Goal: Transaction & Acquisition: Purchase product/service

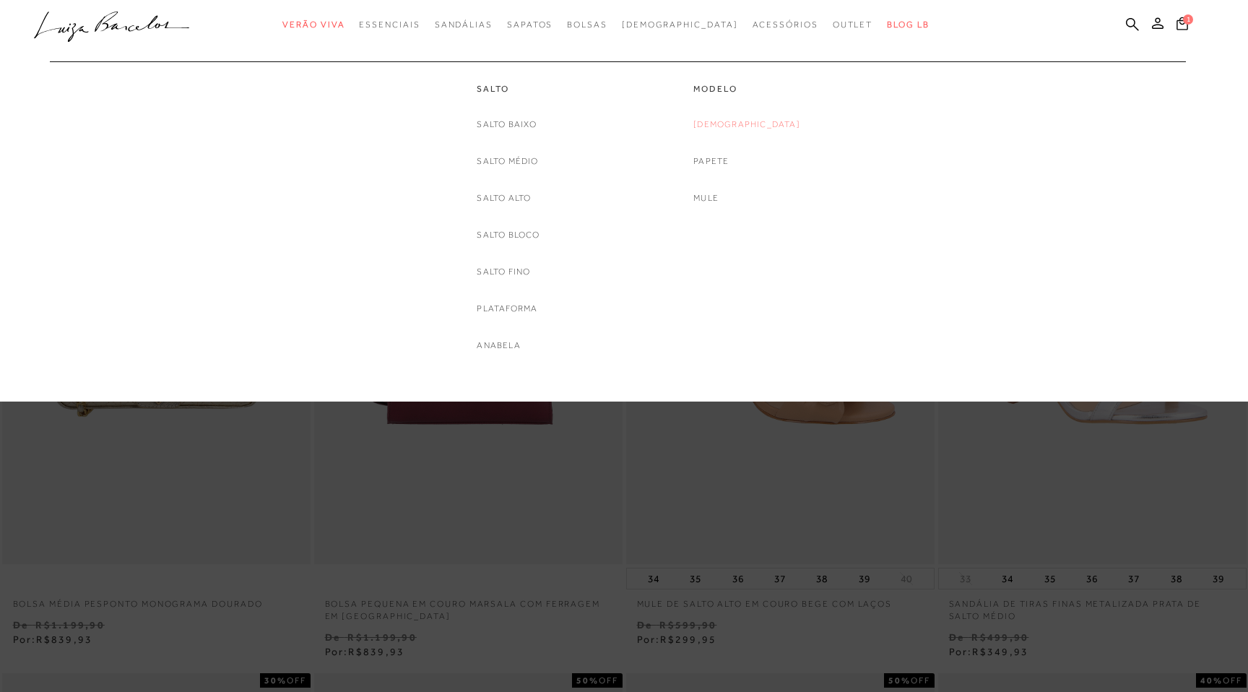
click at [742, 126] on link "[DEMOGRAPHIC_DATA]" at bounding box center [746, 124] width 107 height 15
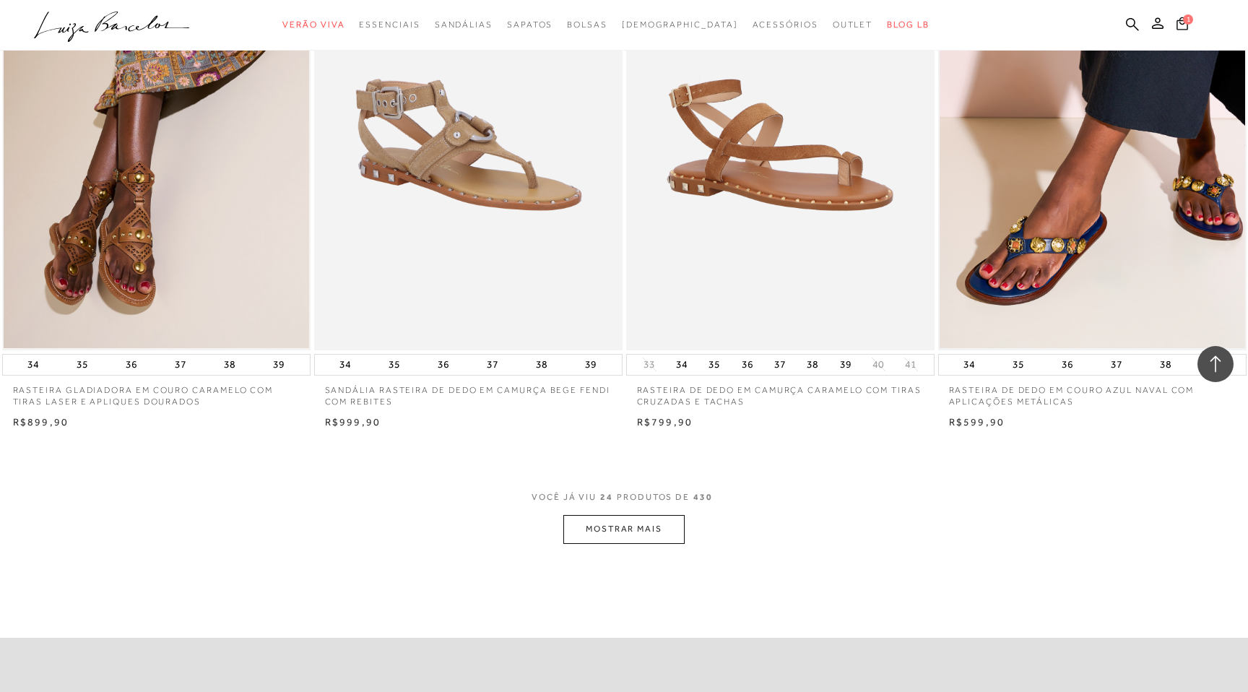
scroll to position [3000, 0]
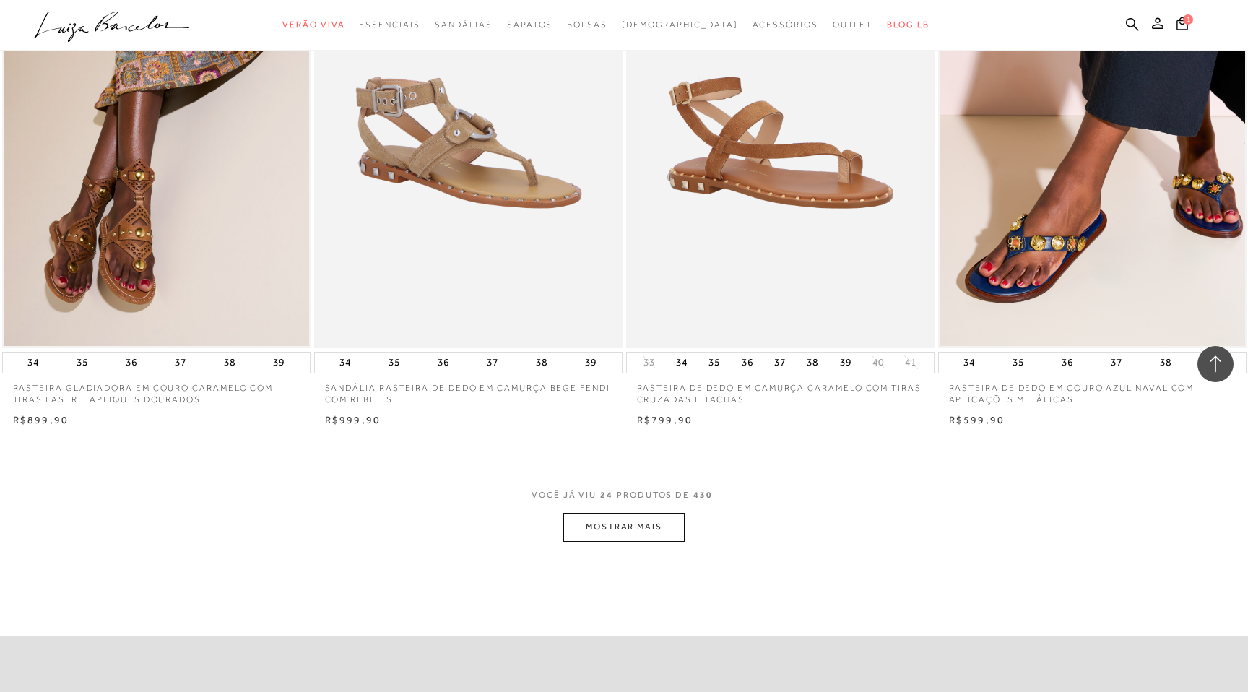
click at [618, 535] on button "MOSTRAR MAIS" at bounding box center [623, 527] width 121 height 28
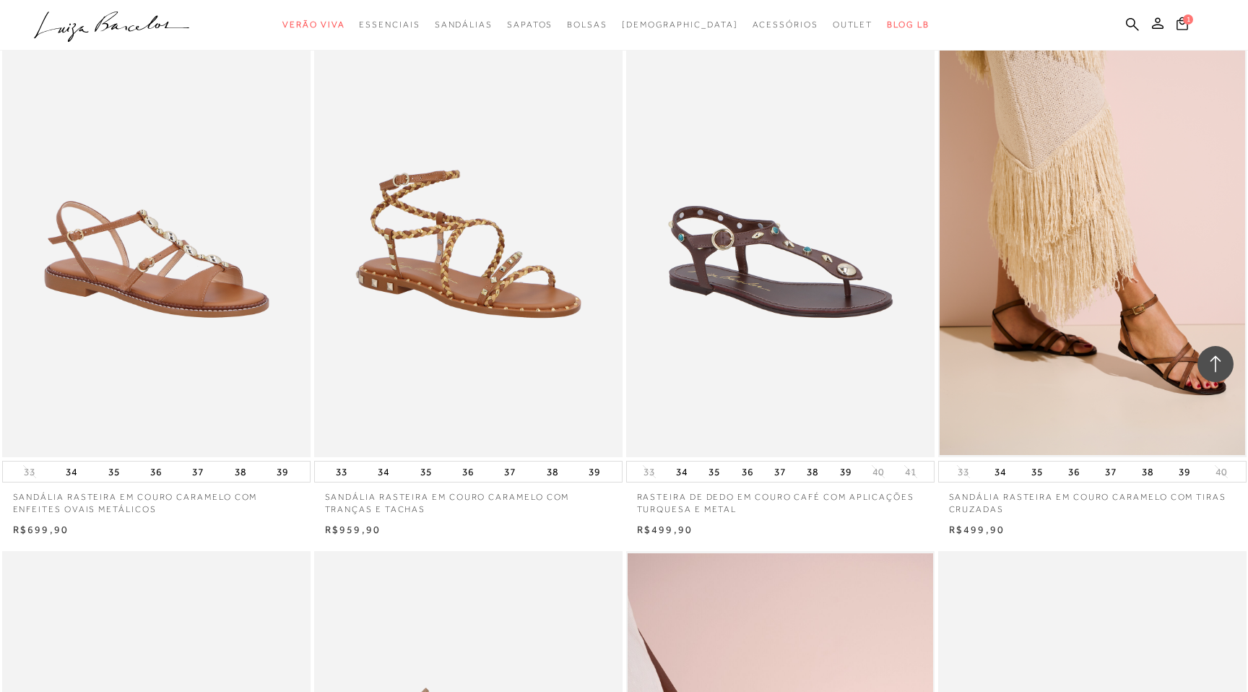
scroll to position [1775, 0]
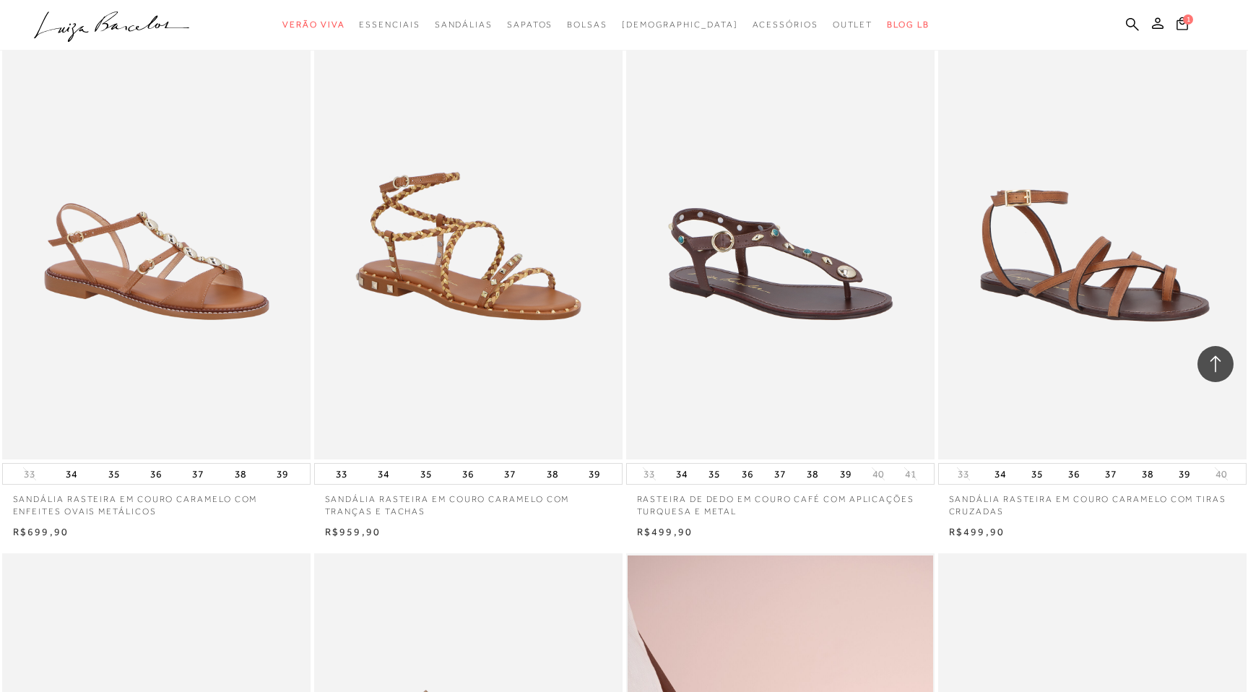
click at [1129, 358] on img at bounding box center [1093, 228] width 307 height 463
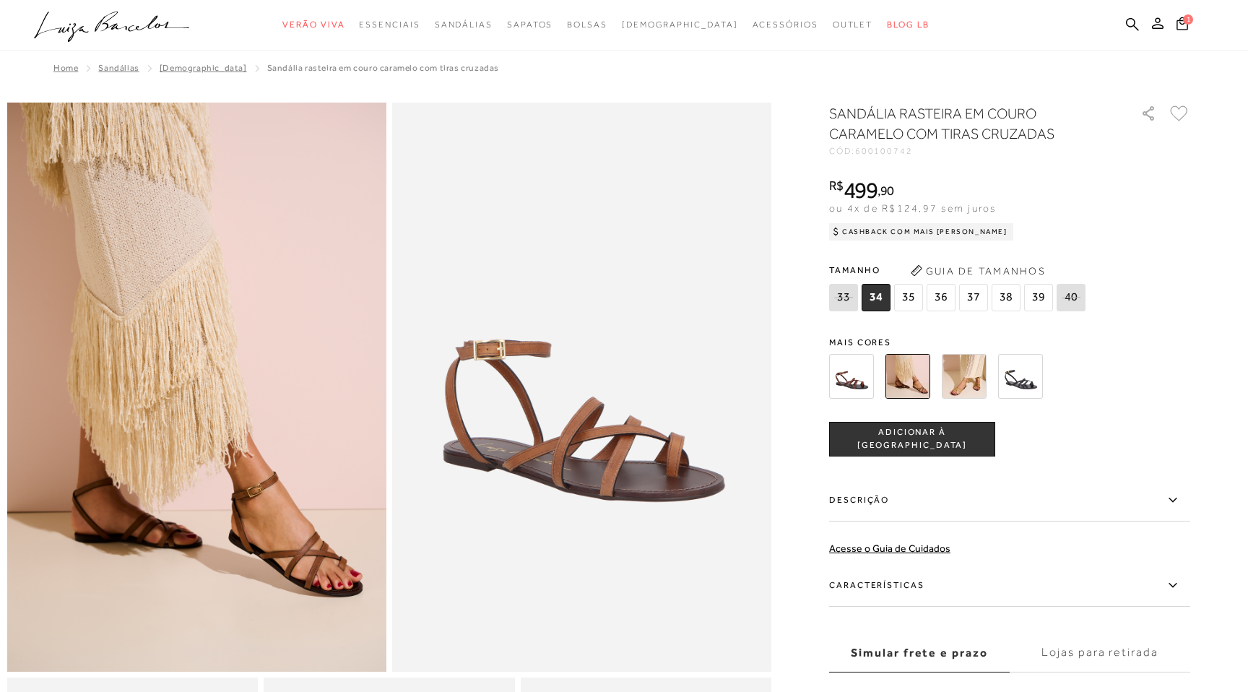
click at [962, 373] on img at bounding box center [964, 376] width 45 height 45
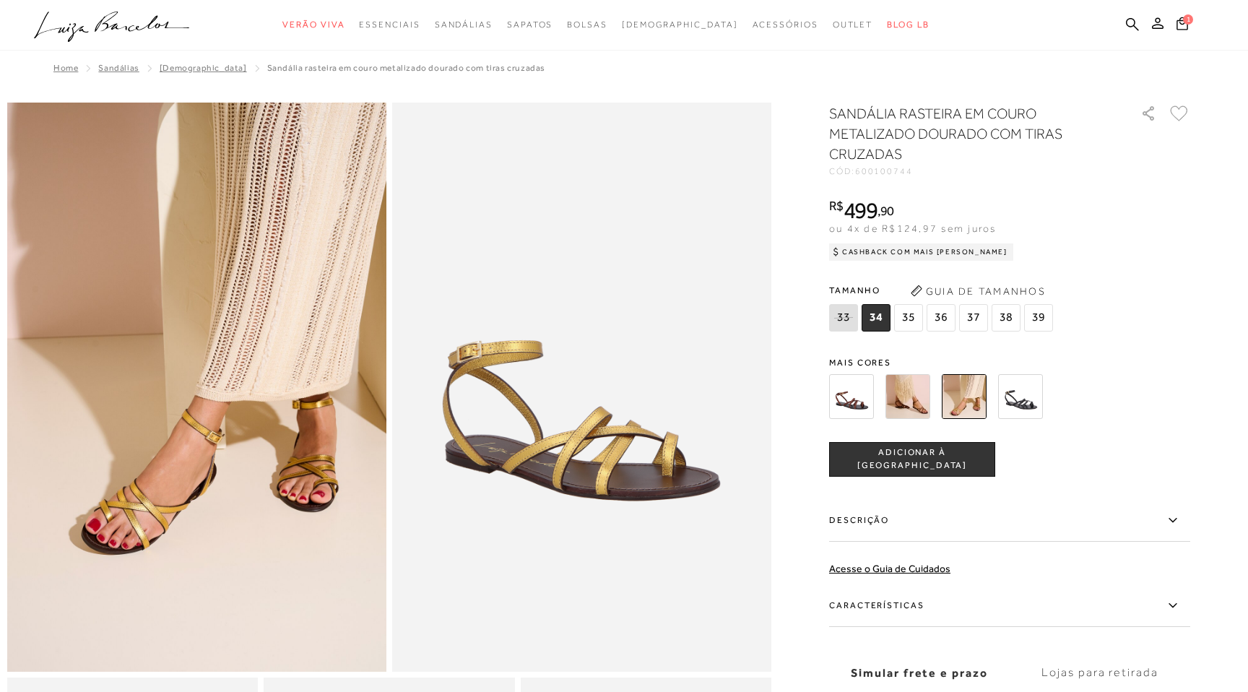
click at [906, 398] on img at bounding box center [908, 396] width 45 height 45
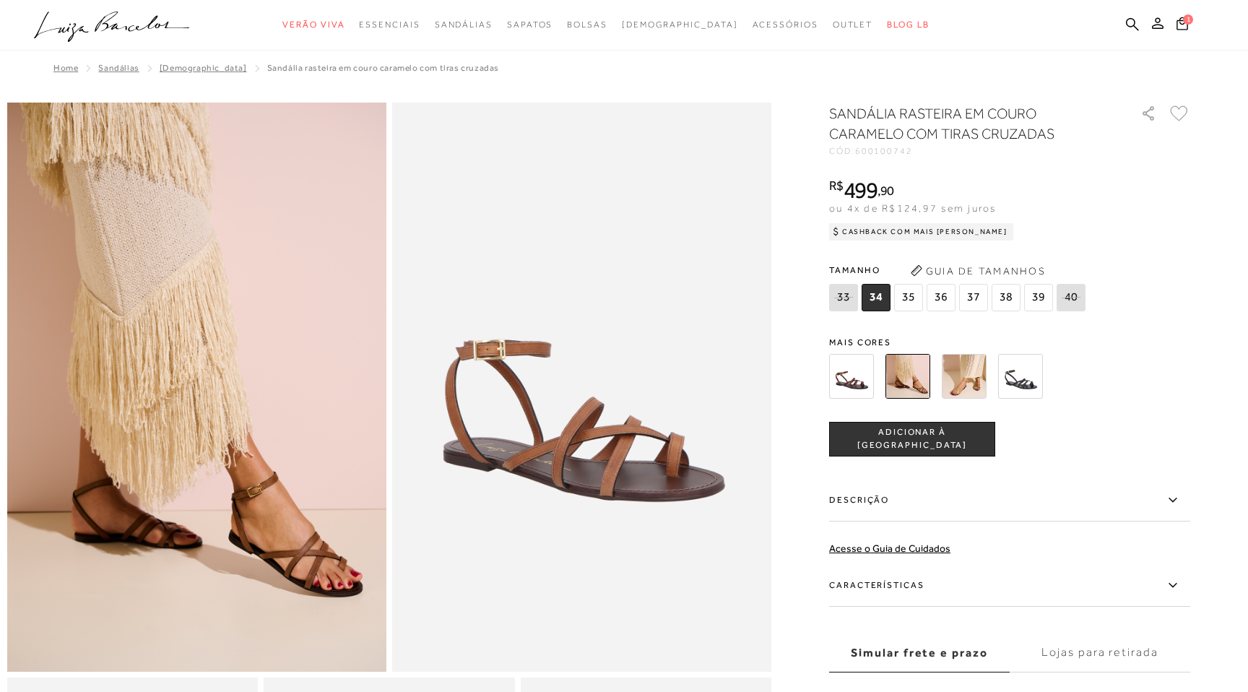
click at [857, 386] on img at bounding box center [851, 376] width 45 height 45
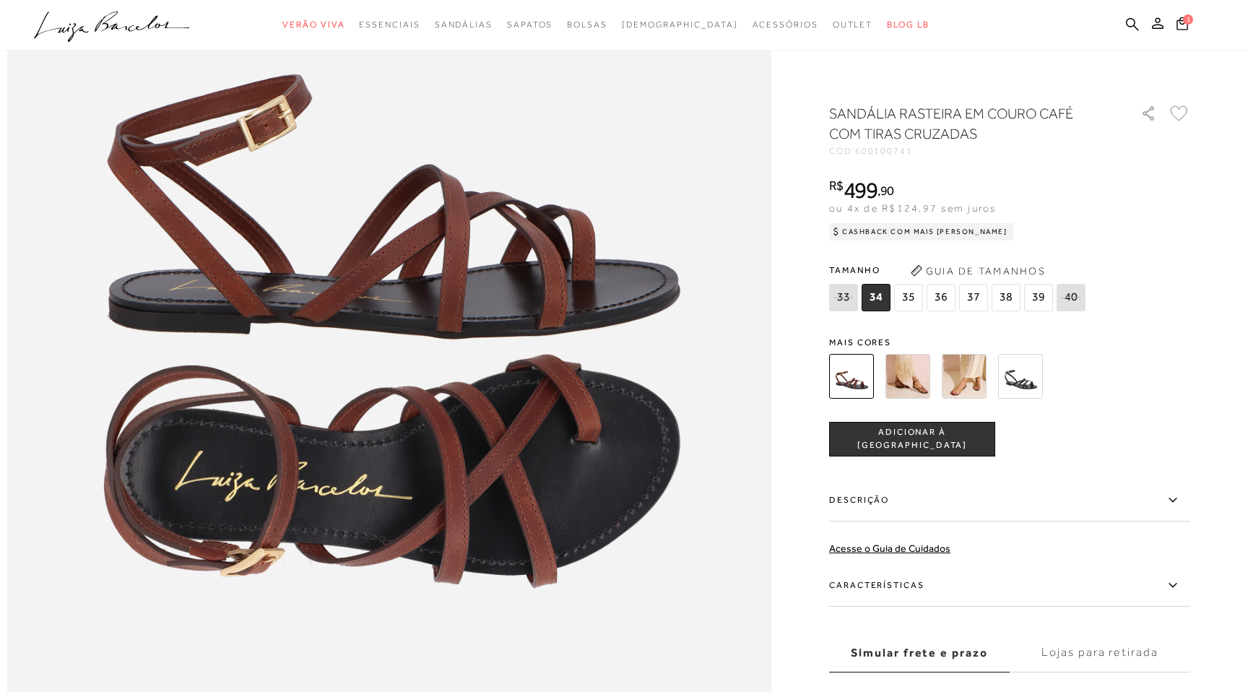
scroll to position [1305, 0]
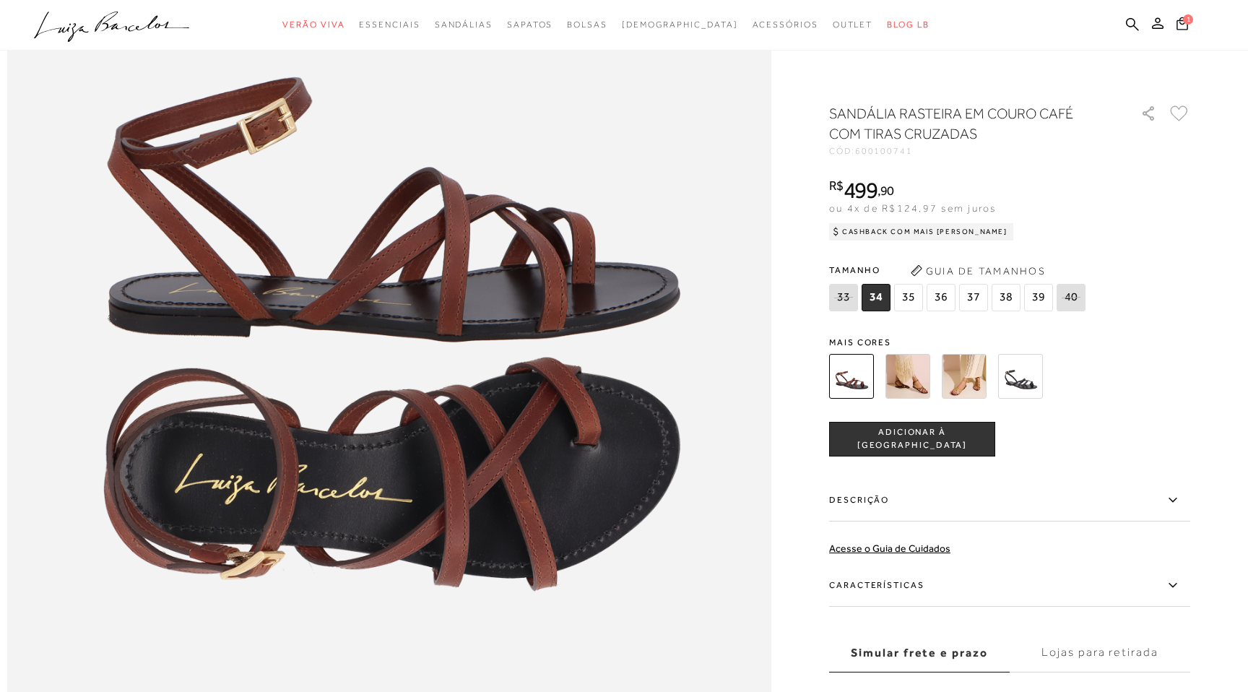
click at [916, 383] on img at bounding box center [908, 376] width 45 height 45
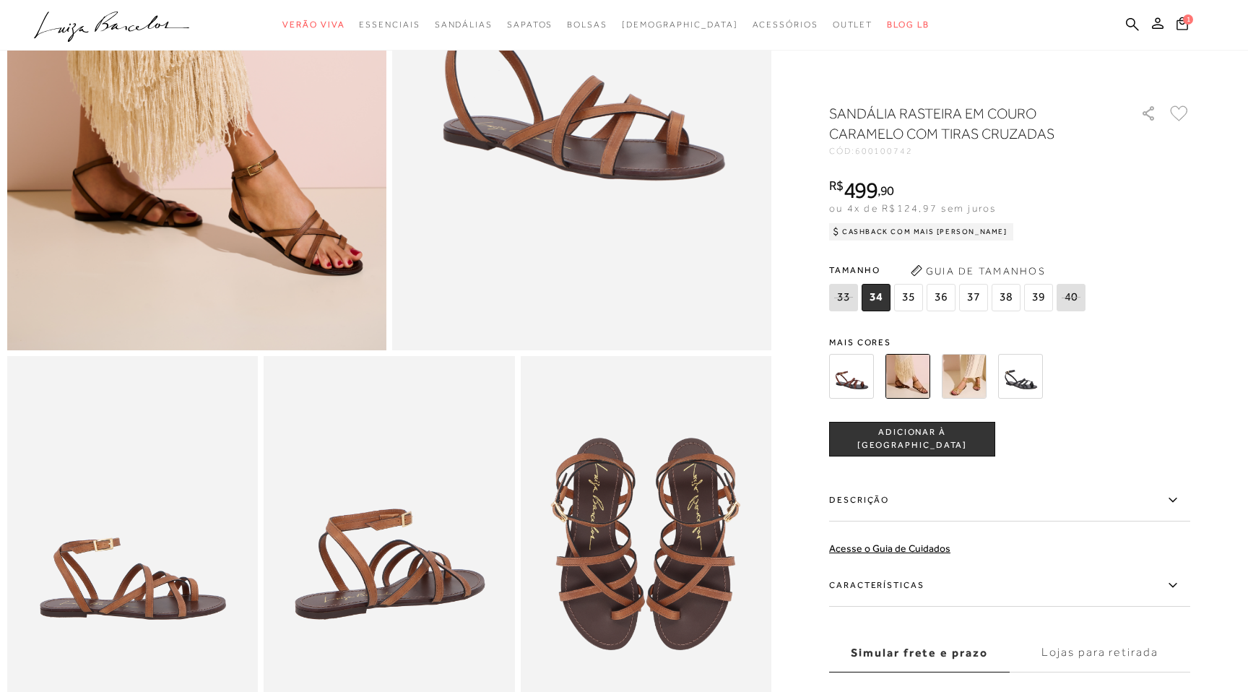
scroll to position [317, 0]
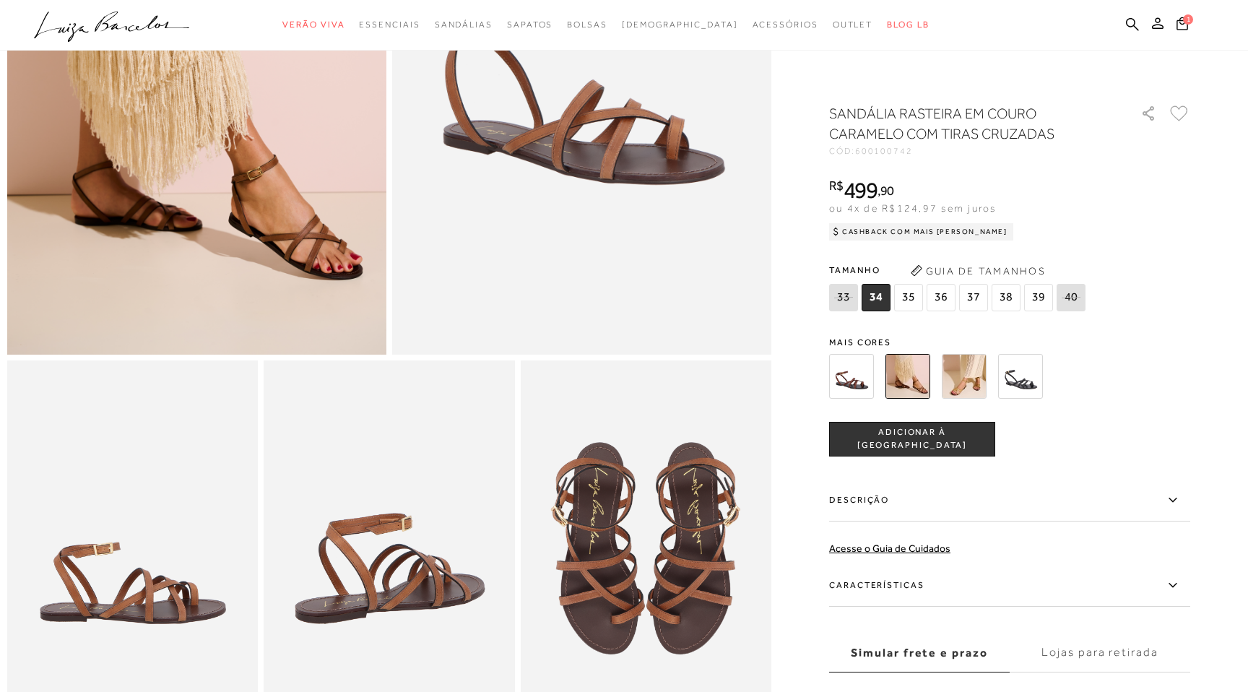
click at [978, 305] on span "37" at bounding box center [973, 297] width 29 height 27
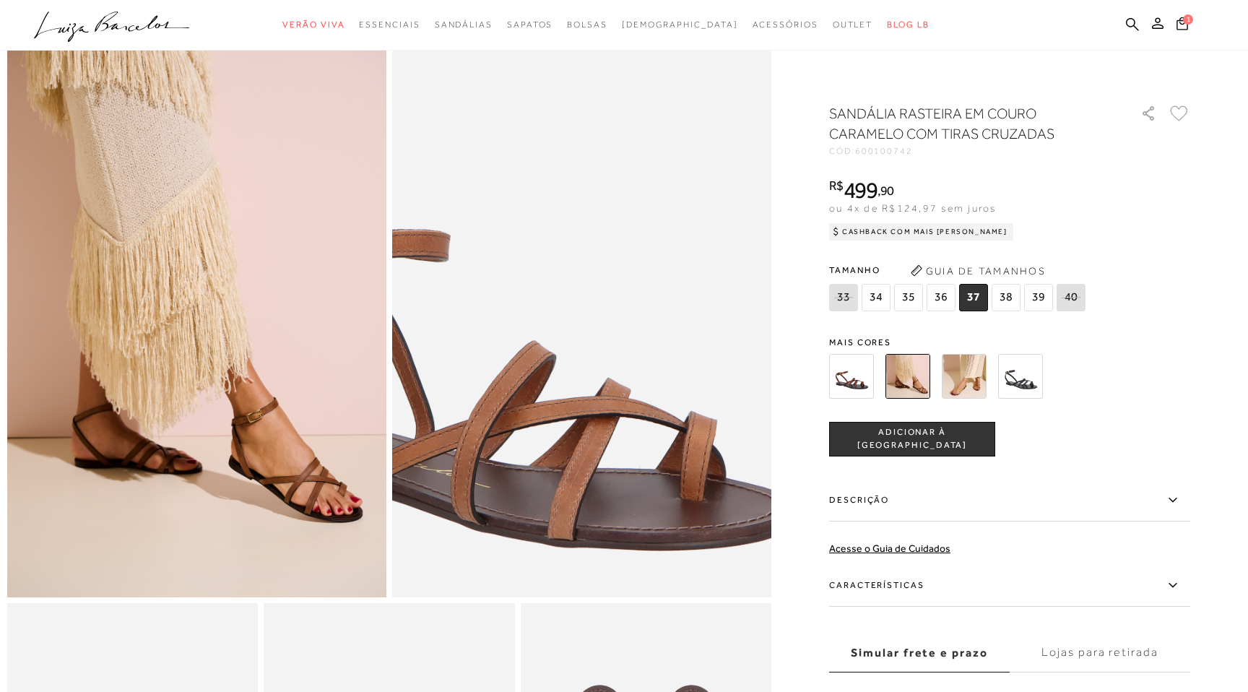
scroll to position [0, 0]
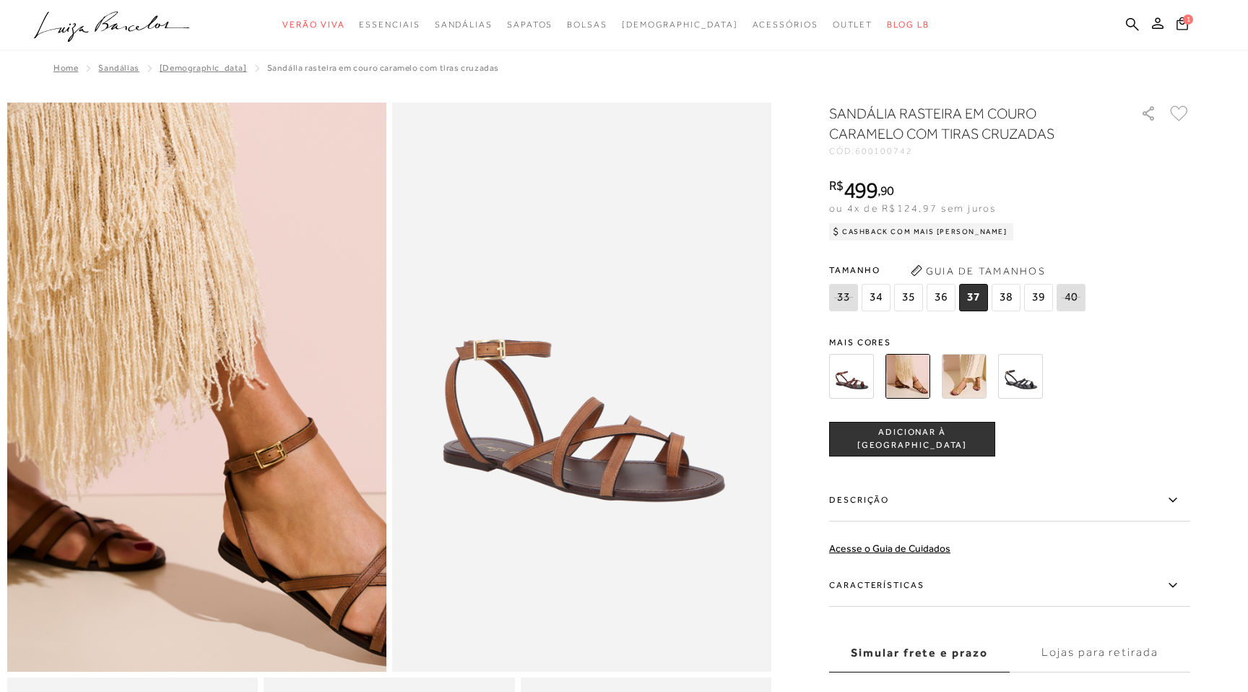
click at [239, 526] on img at bounding box center [154, 248] width 758 height 1138
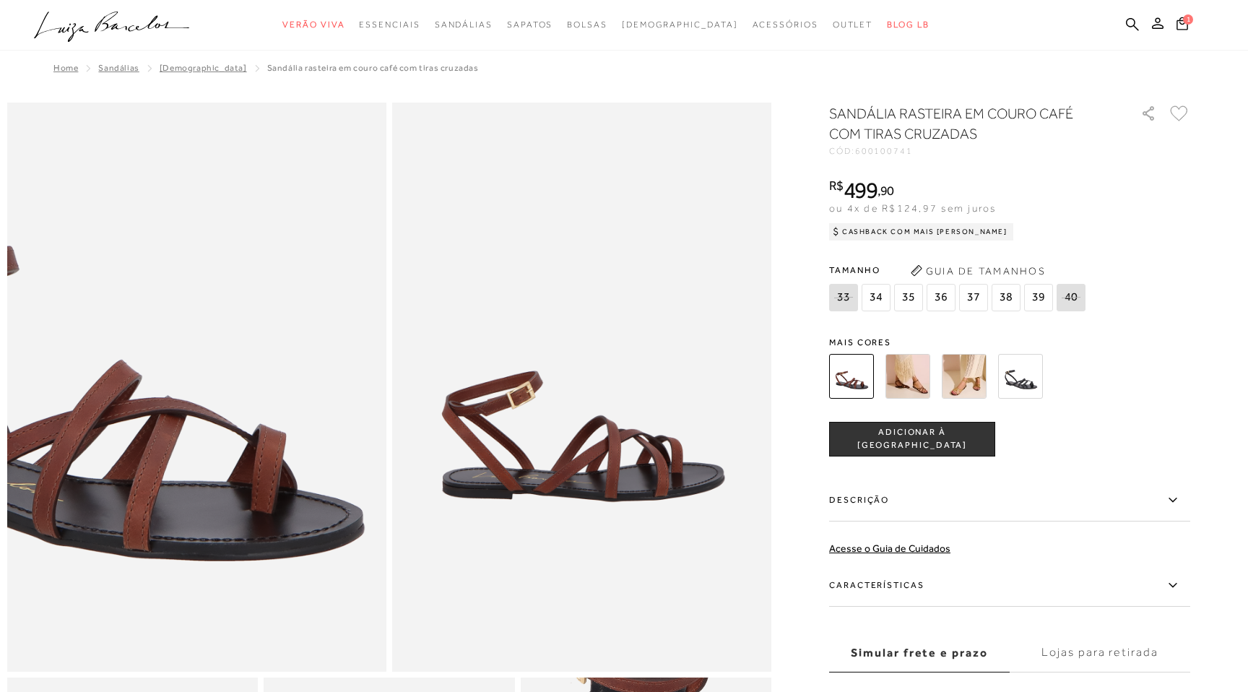
scroll to position [46, 0]
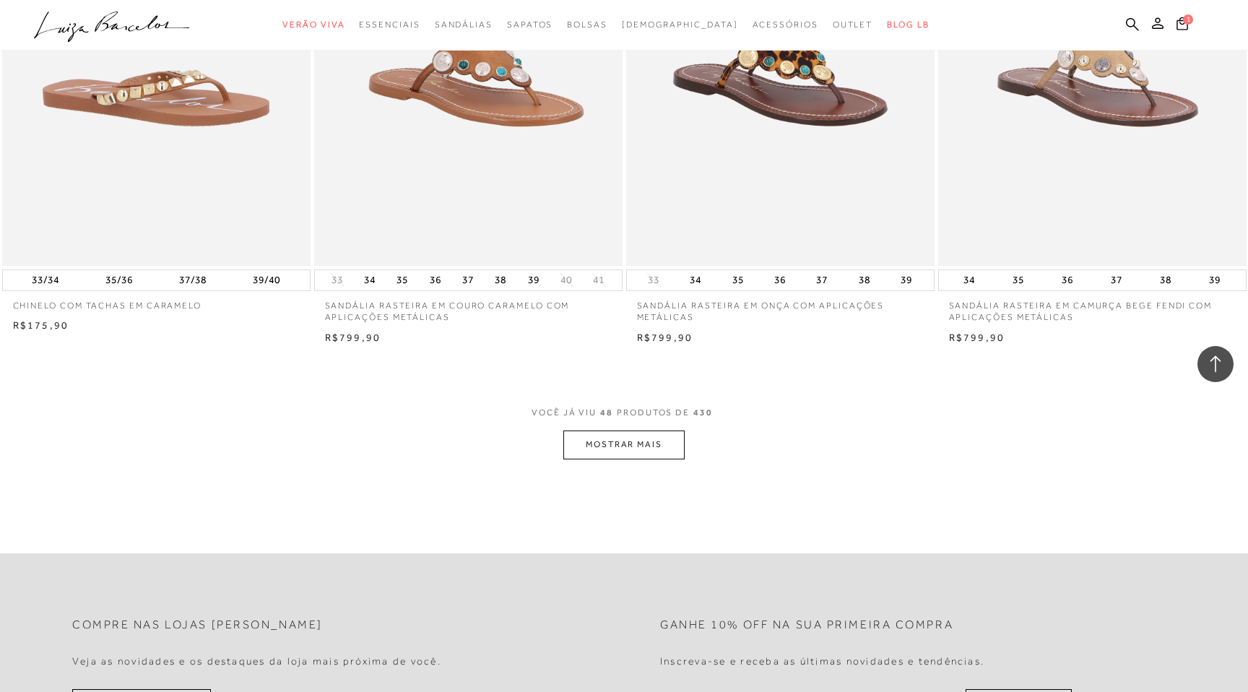
scroll to position [6423, 0]
click at [626, 452] on button "MOSTRAR MAIS" at bounding box center [623, 444] width 121 height 28
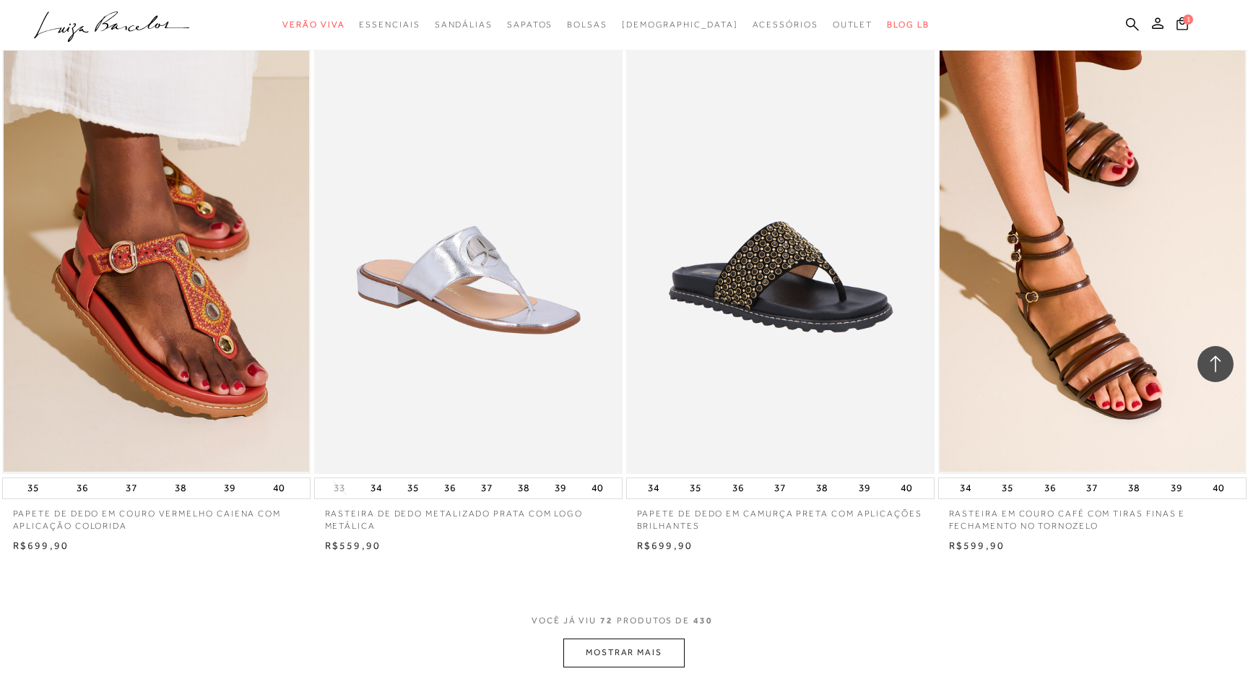
scroll to position [9550, 0]
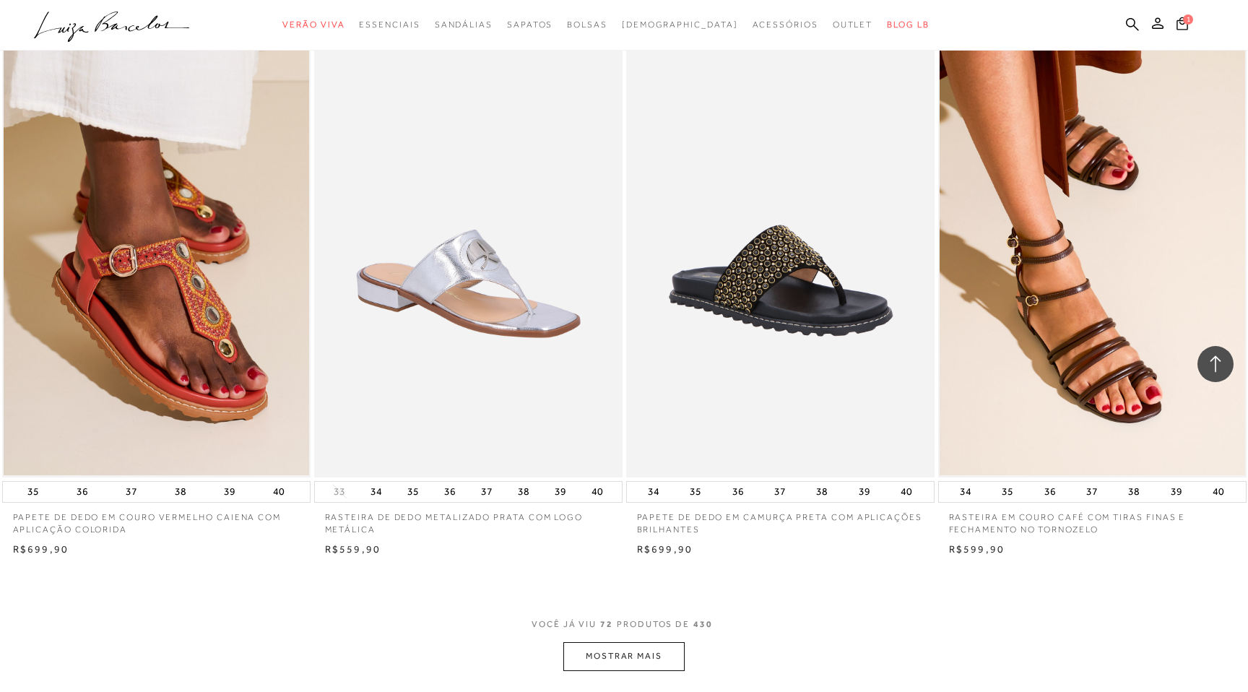
click at [594, 661] on button "MOSTRAR MAIS" at bounding box center [623, 656] width 121 height 28
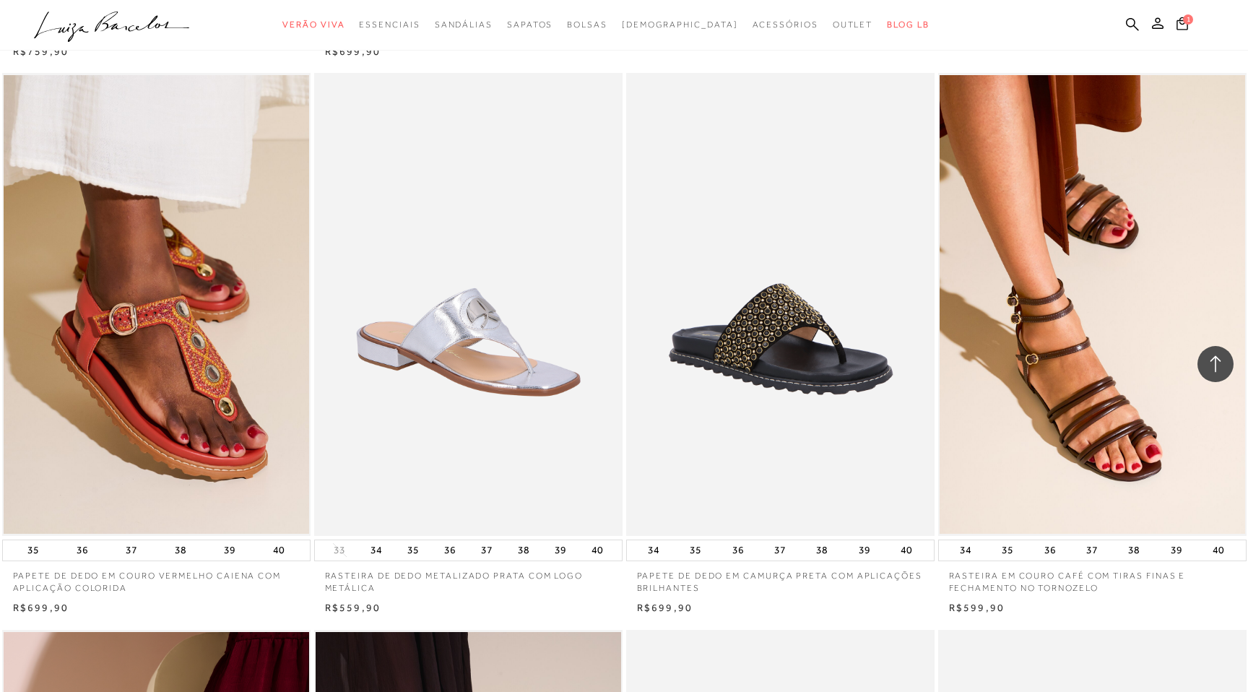
scroll to position [9485, 0]
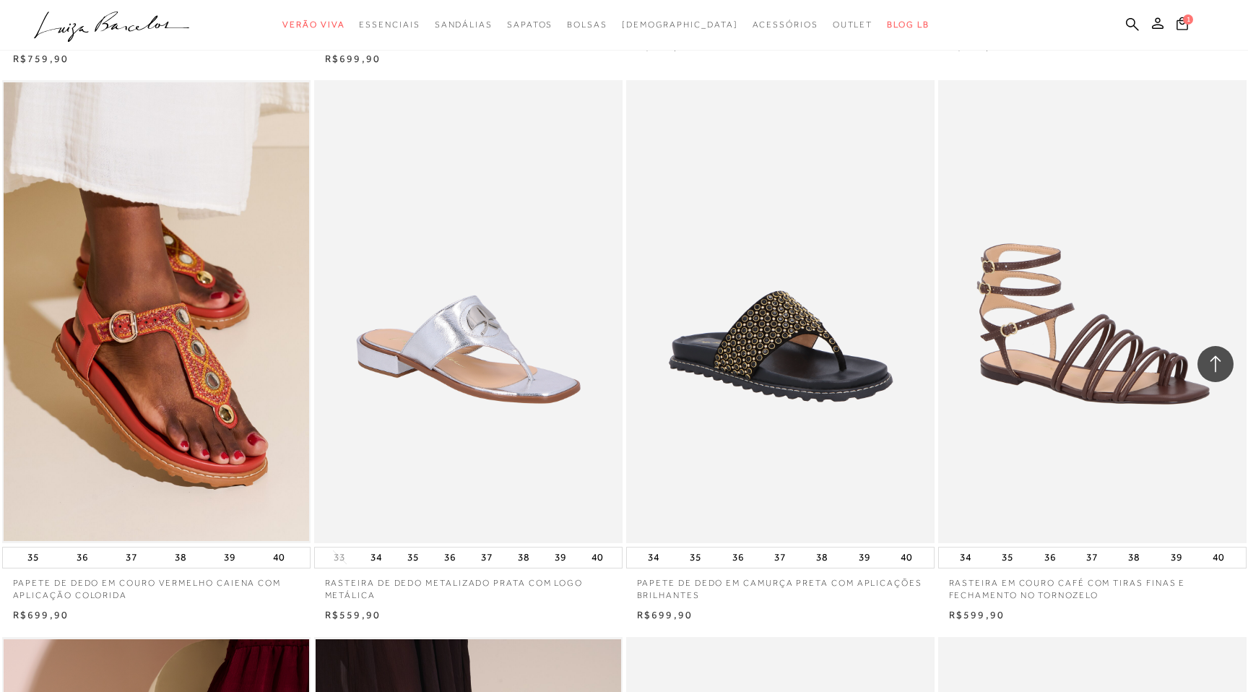
click at [1104, 437] on img at bounding box center [1093, 311] width 307 height 463
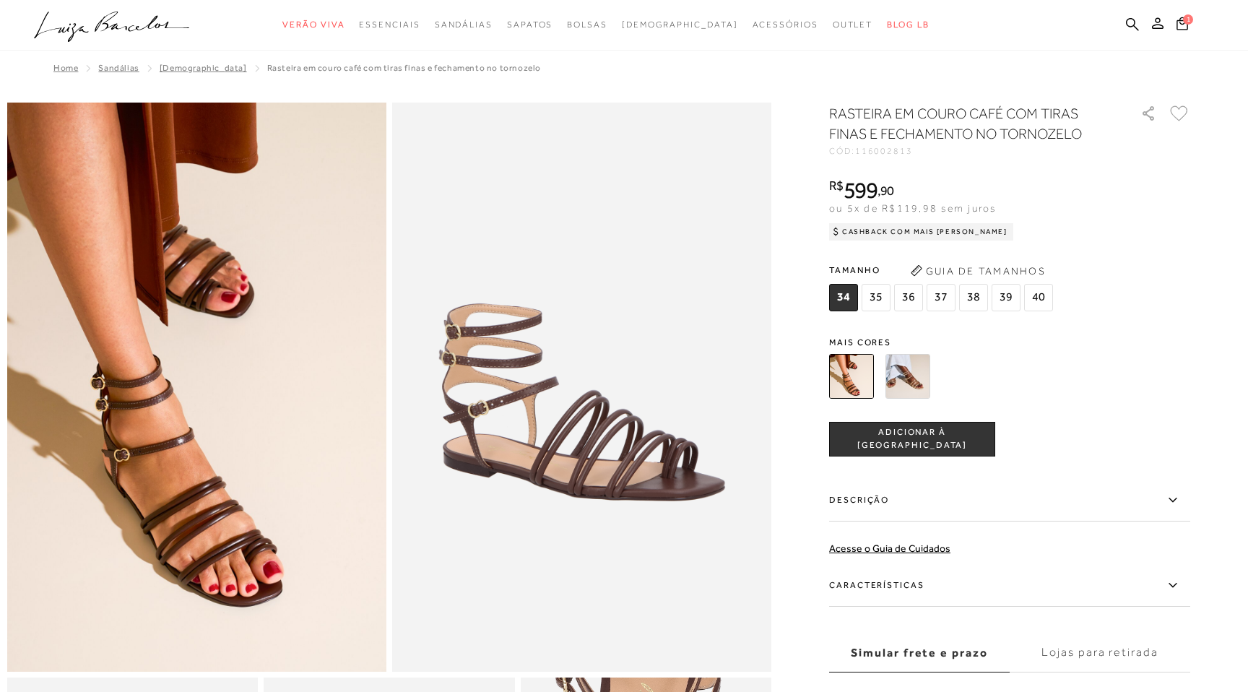
click at [909, 382] on img at bounding box center [908, 376] width 45 height 45
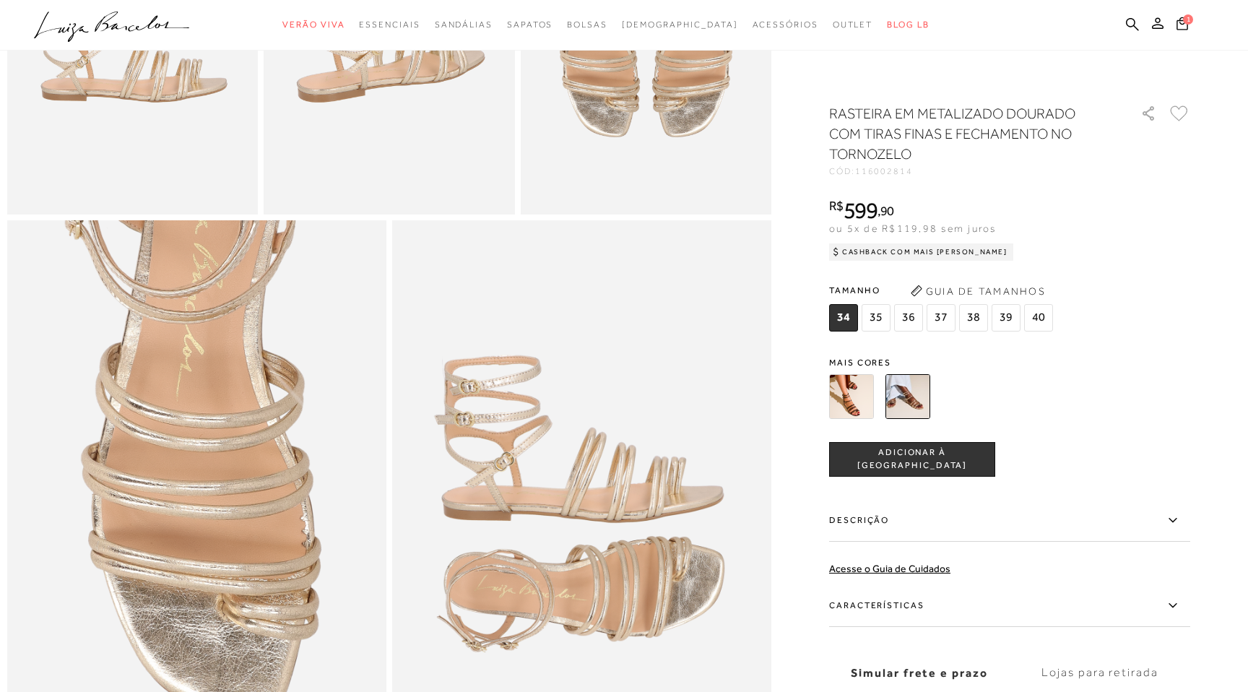
scroll to position [715, 0]
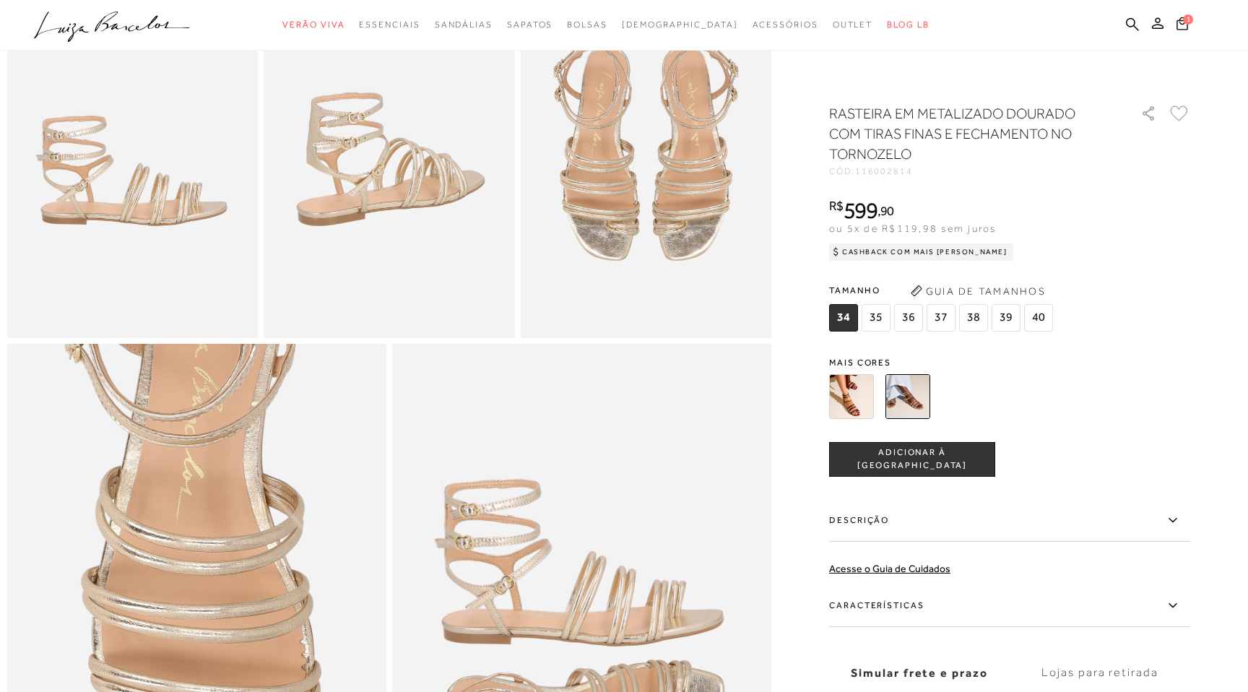
click at [844, 397] on img at bounding box center [851, 396] width 45 height 45
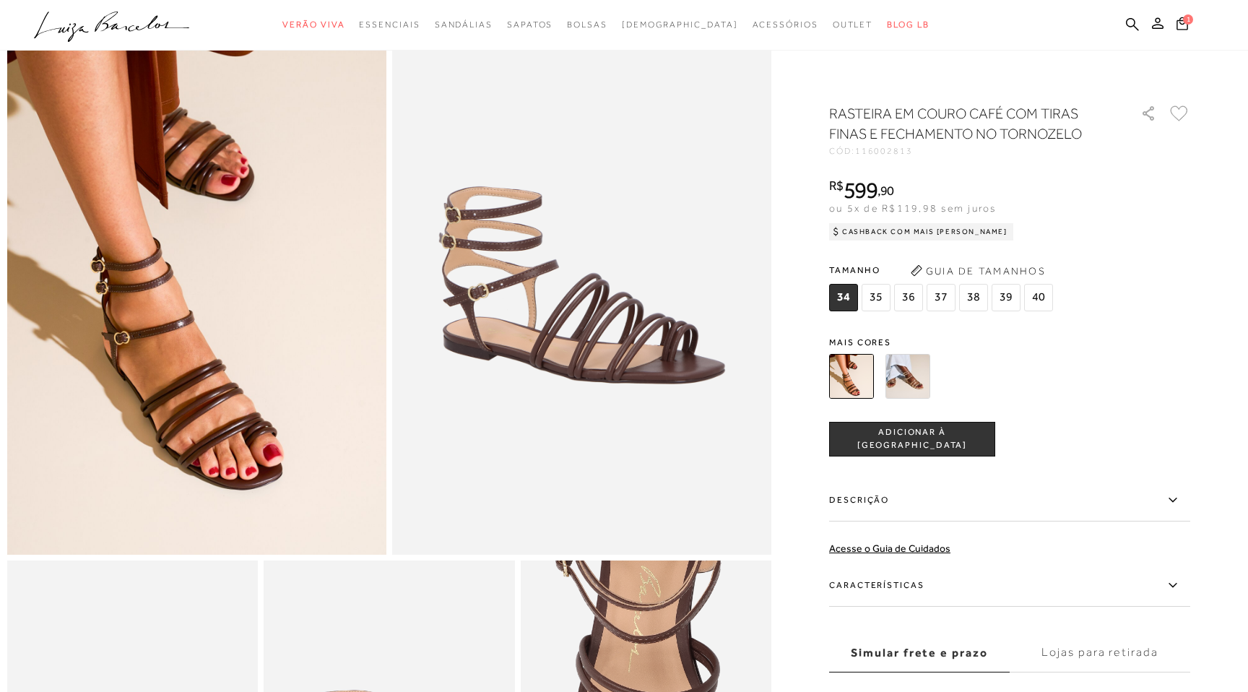
scroll to position [116, 0]
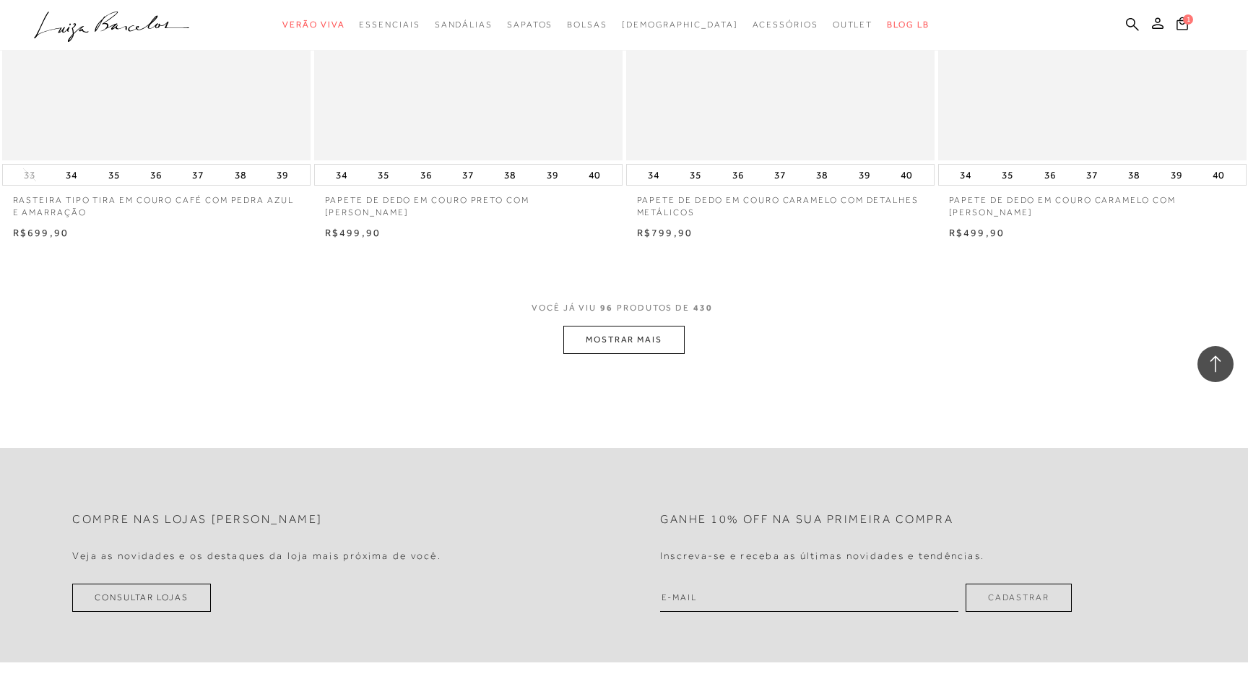
scroll to position [13209, 0]
click at [639, 334] on button "MOSTRAR MAIS" at bounding box center [623, 338] width 121 height 28
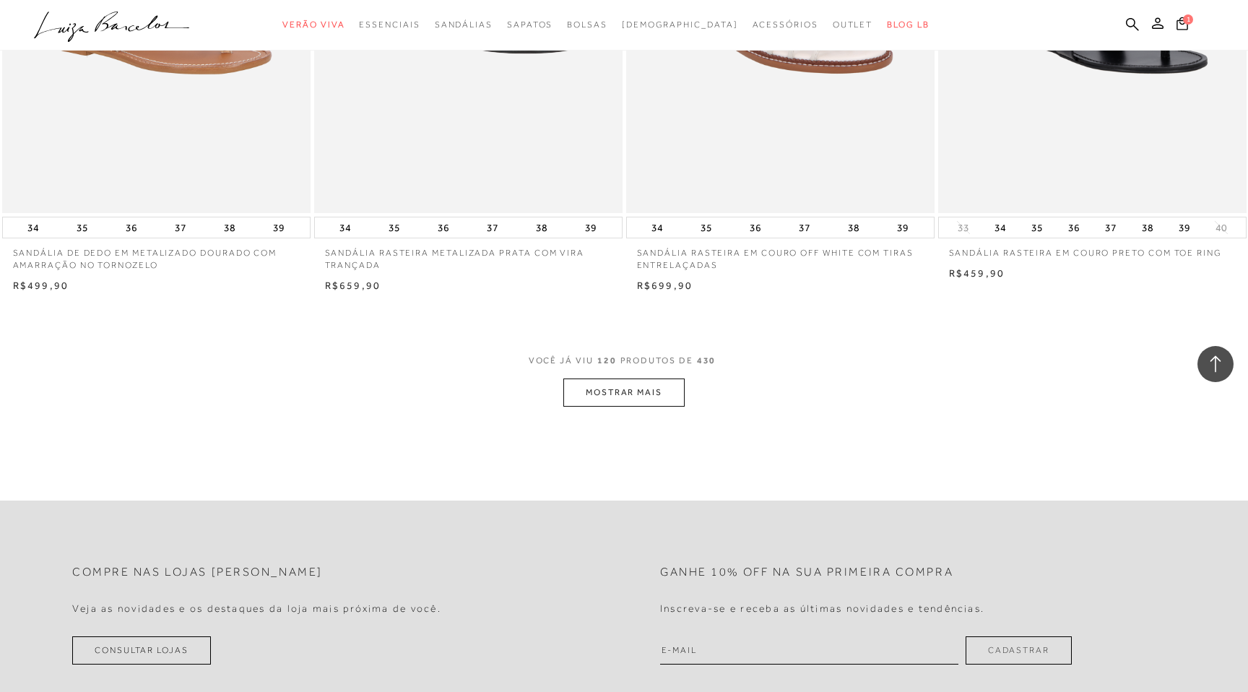
scroll to position [16511, 0]
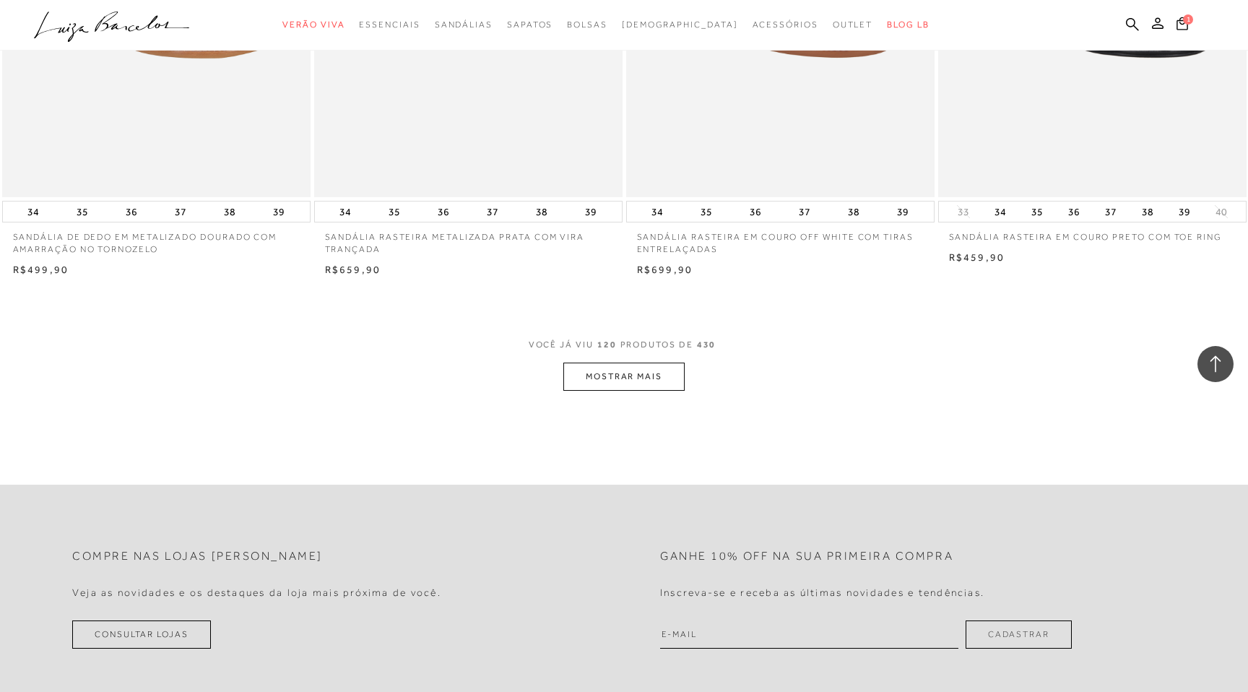
click at [597, 373] on button "MOSTRAR MAIS" at bounding box center [623, 377] width 121 height 28
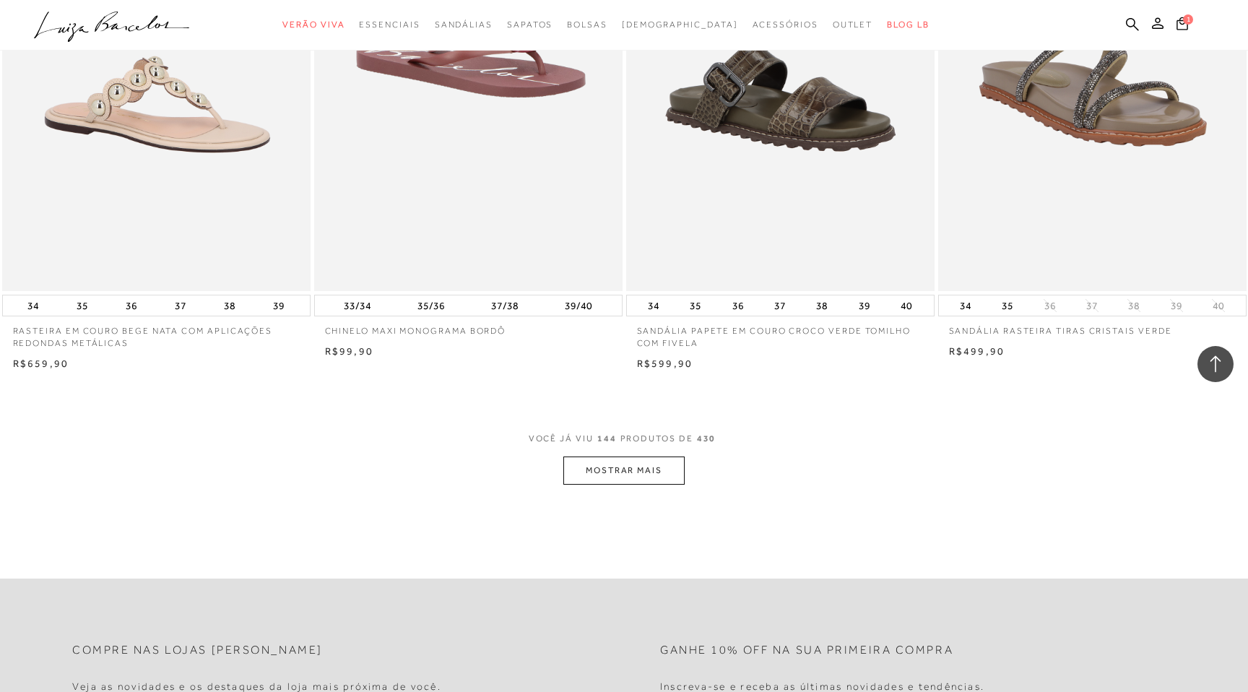
scroll to position [19759, 0]
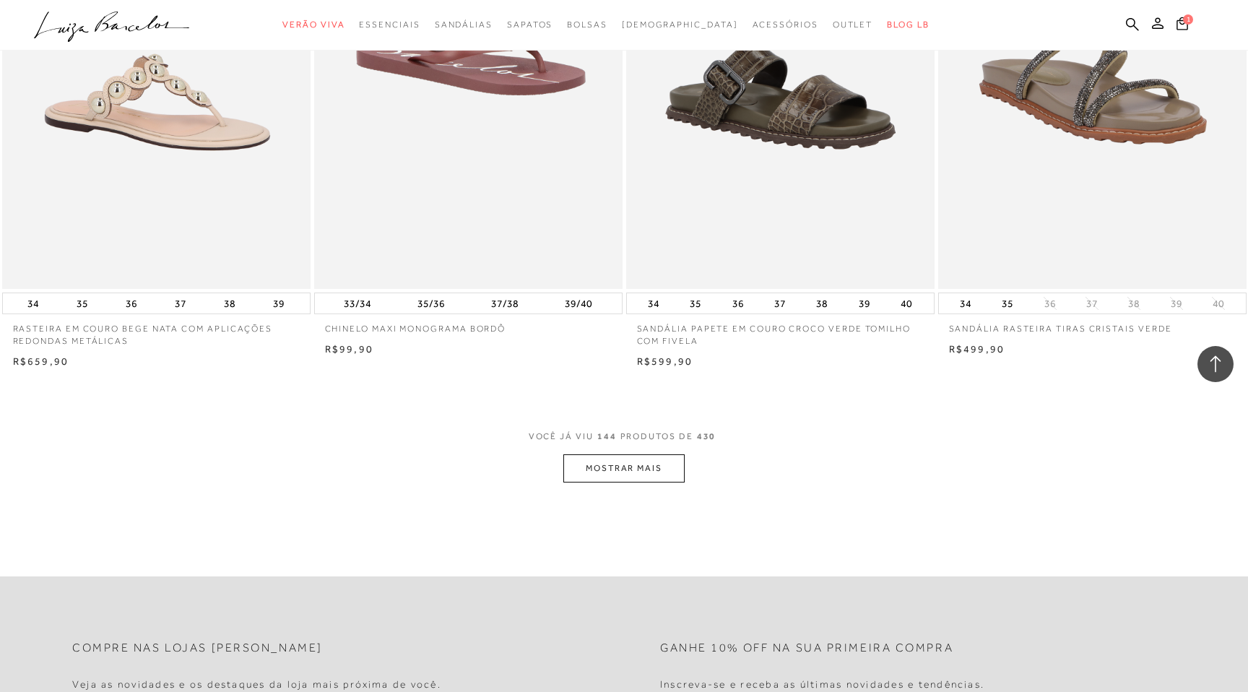
click at [602, 464] on button "MOSTRAR MAIS" at bounding box center [623, 468] width 121 height 28
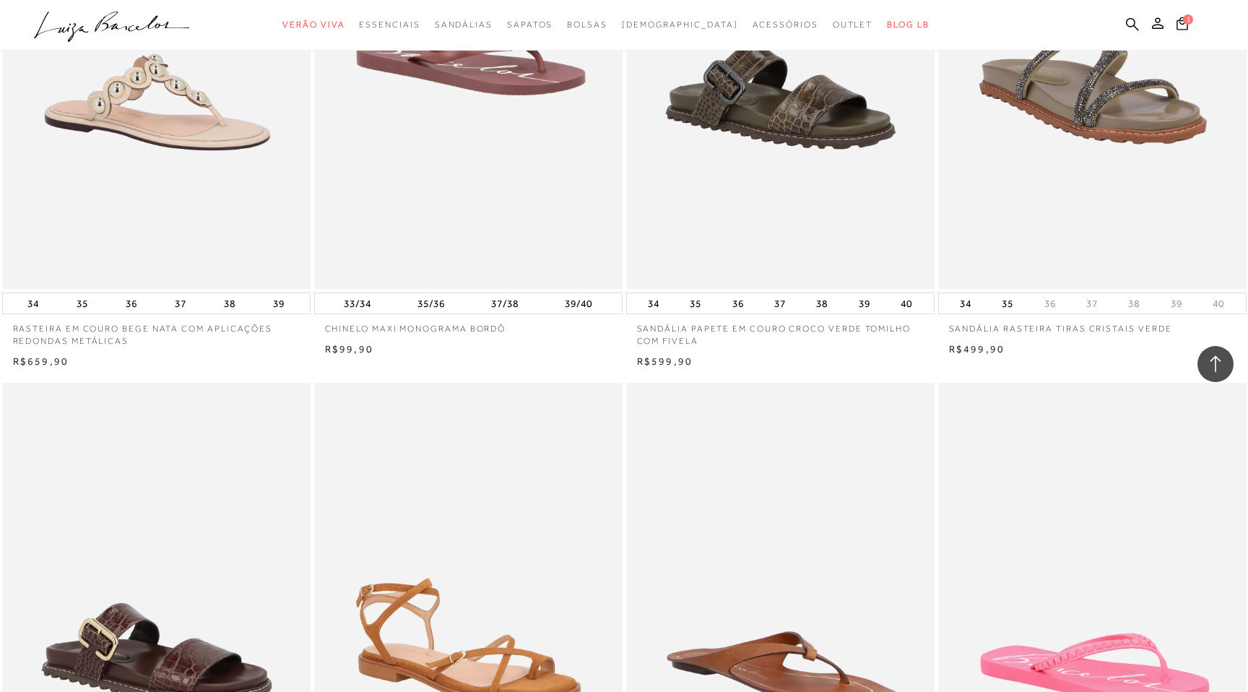
click at [599, 467] on img at bounding box center [469, 614] width 307 height 463
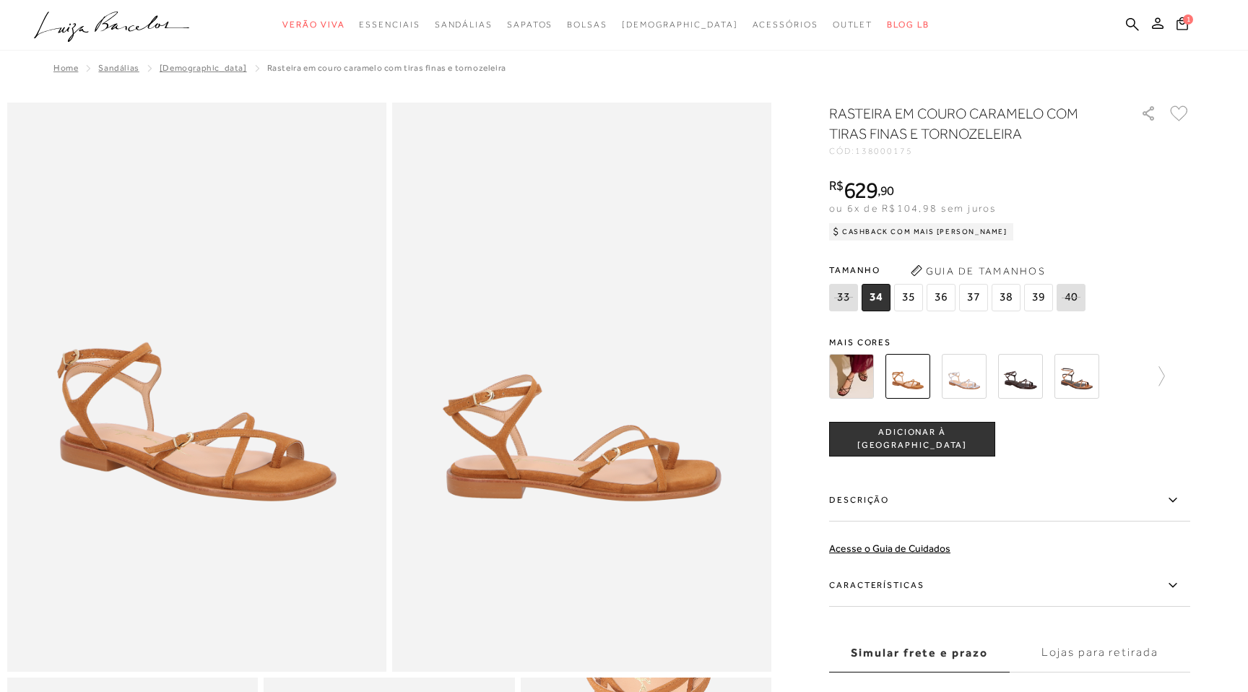
scroll to position [2982, 0]
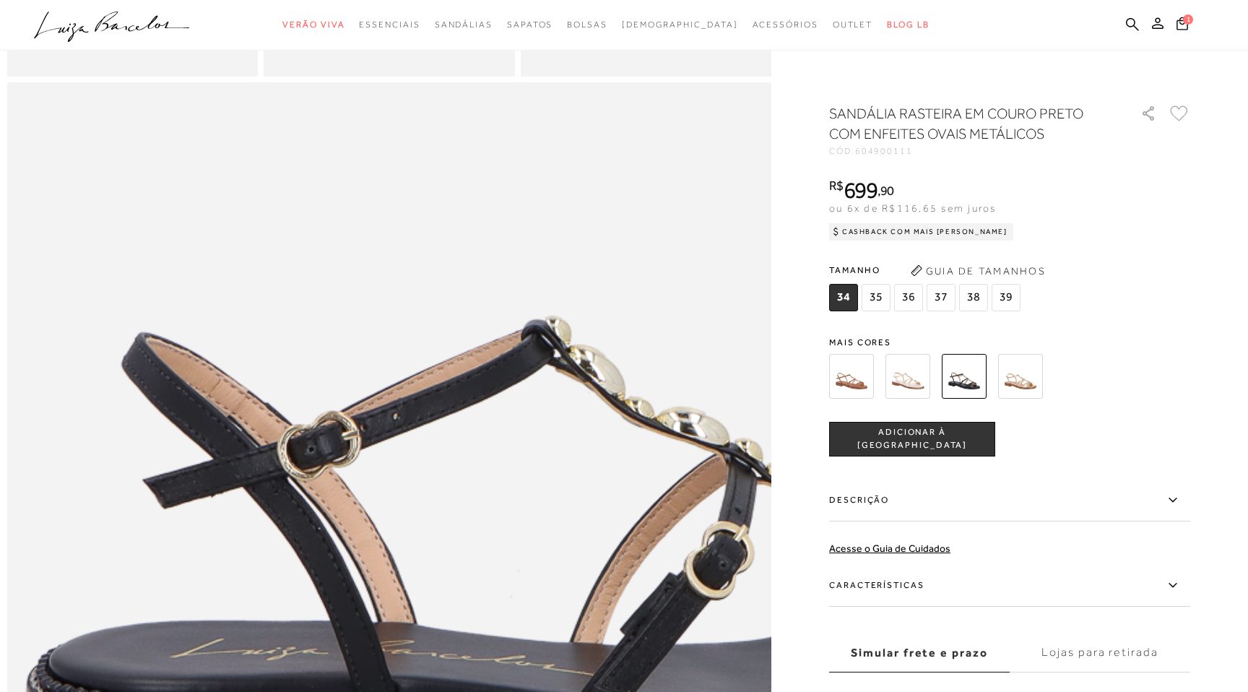
scroll to position [1005, 0]
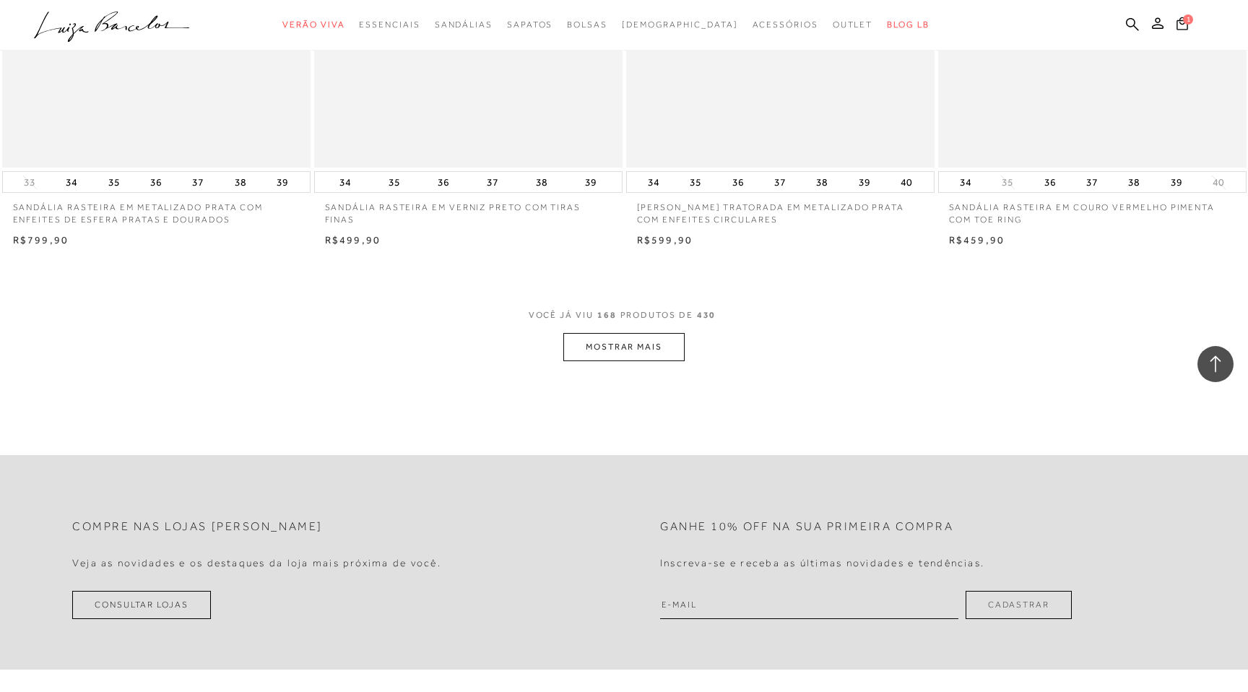
scroll to position [23189, 0]
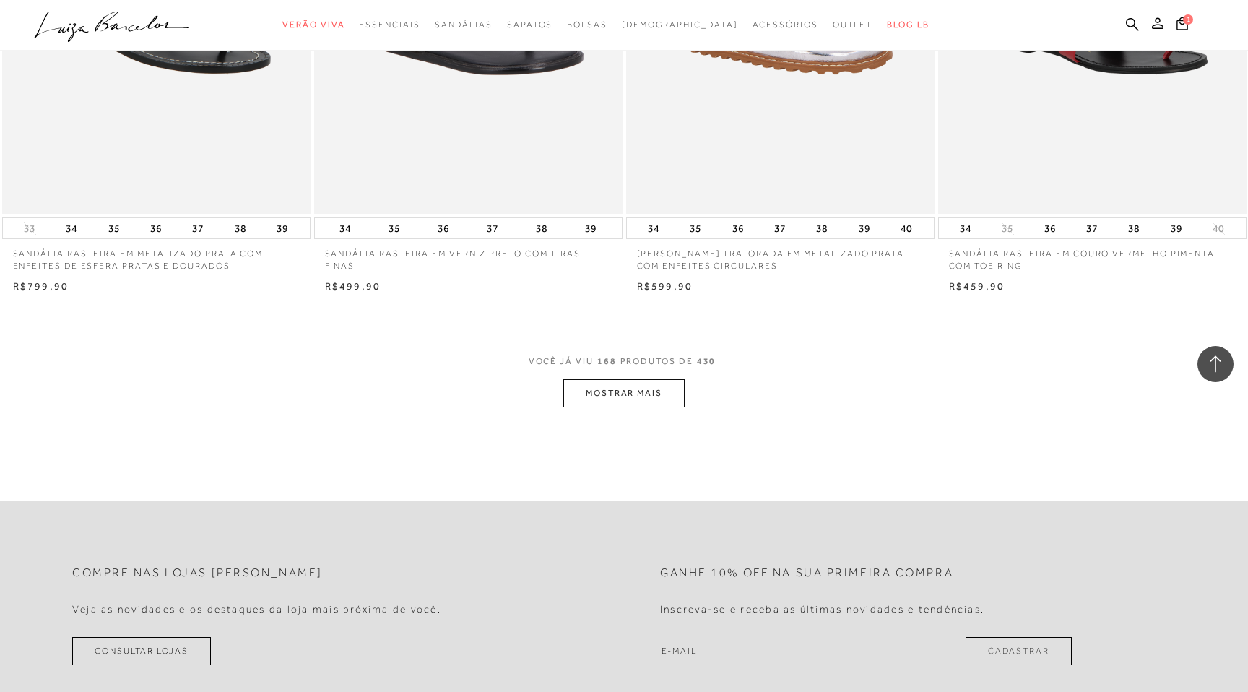
click at [643, 402] on button "MOSTRAR MAIS" at bounding box center [623, 393] width 121 height 28
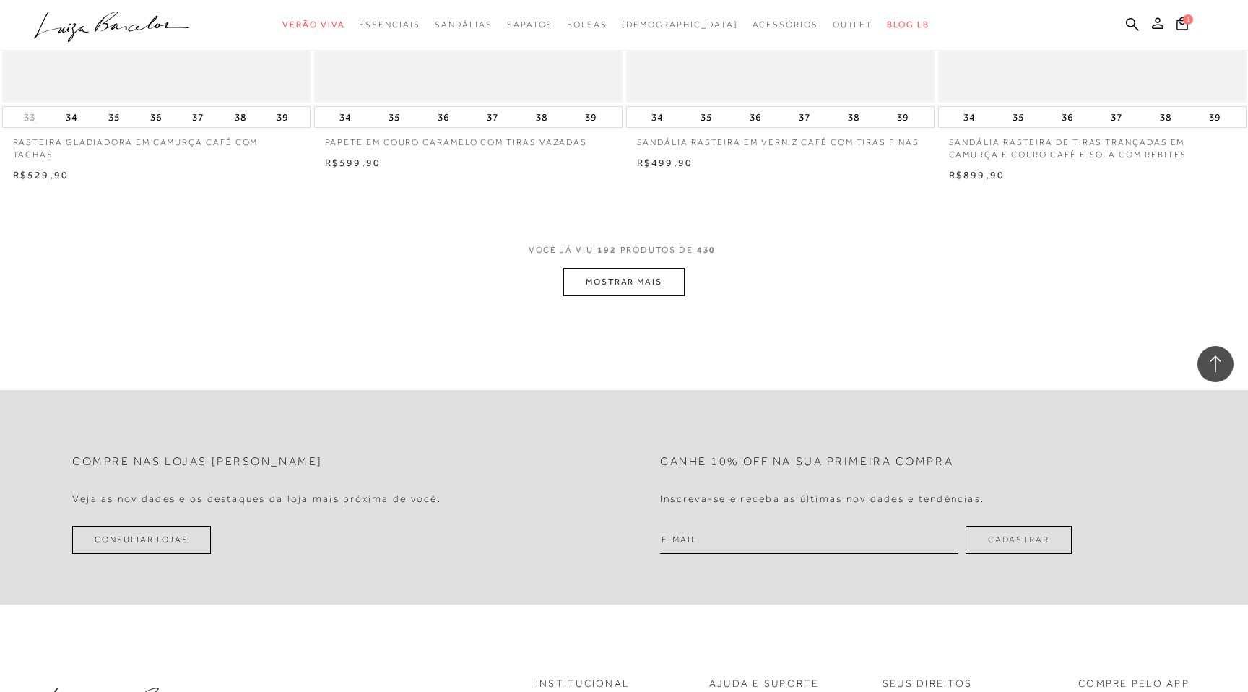
scroll to position [26598, 0]
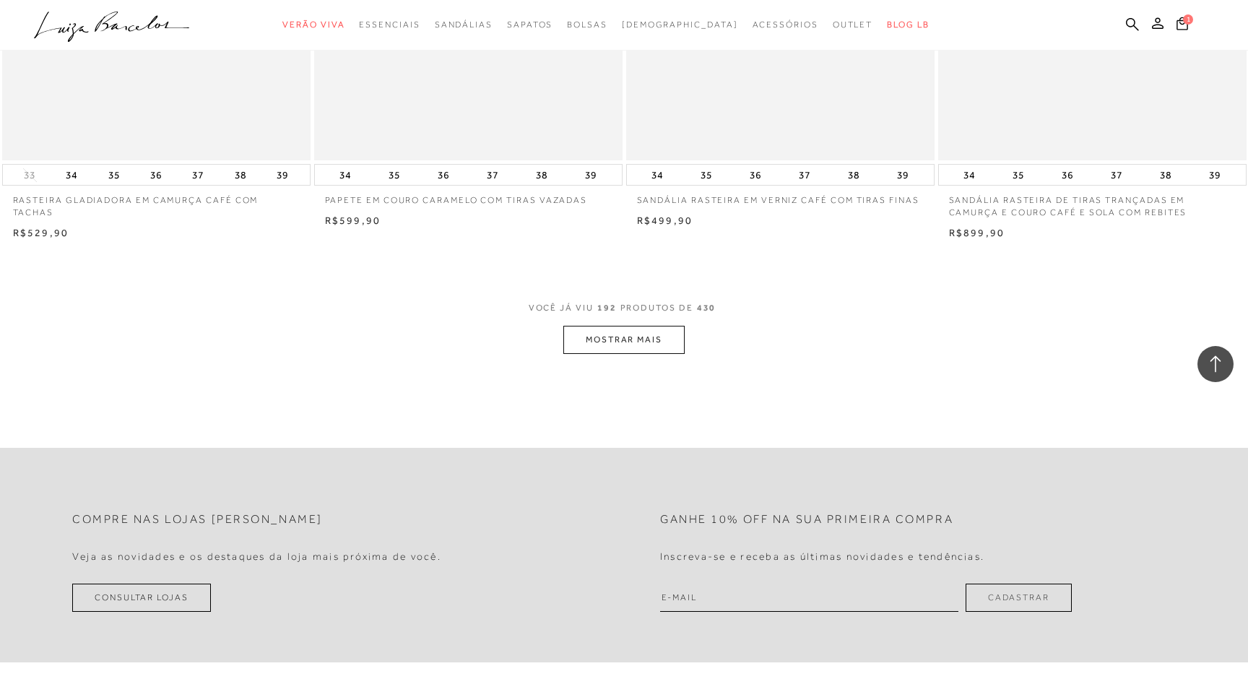
click at [652, 326] on button "MOSTRAR MAIS" at bounding box center [623, 340] width 121 height 28
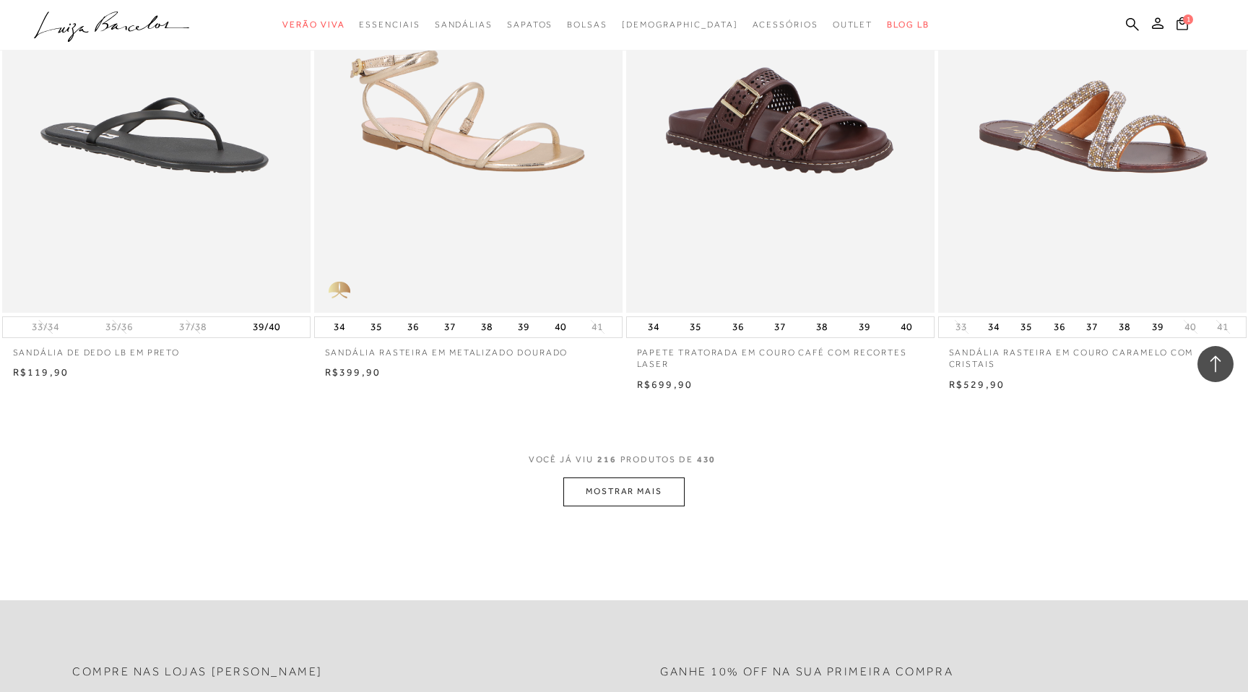
scroll to position [29819, 0]
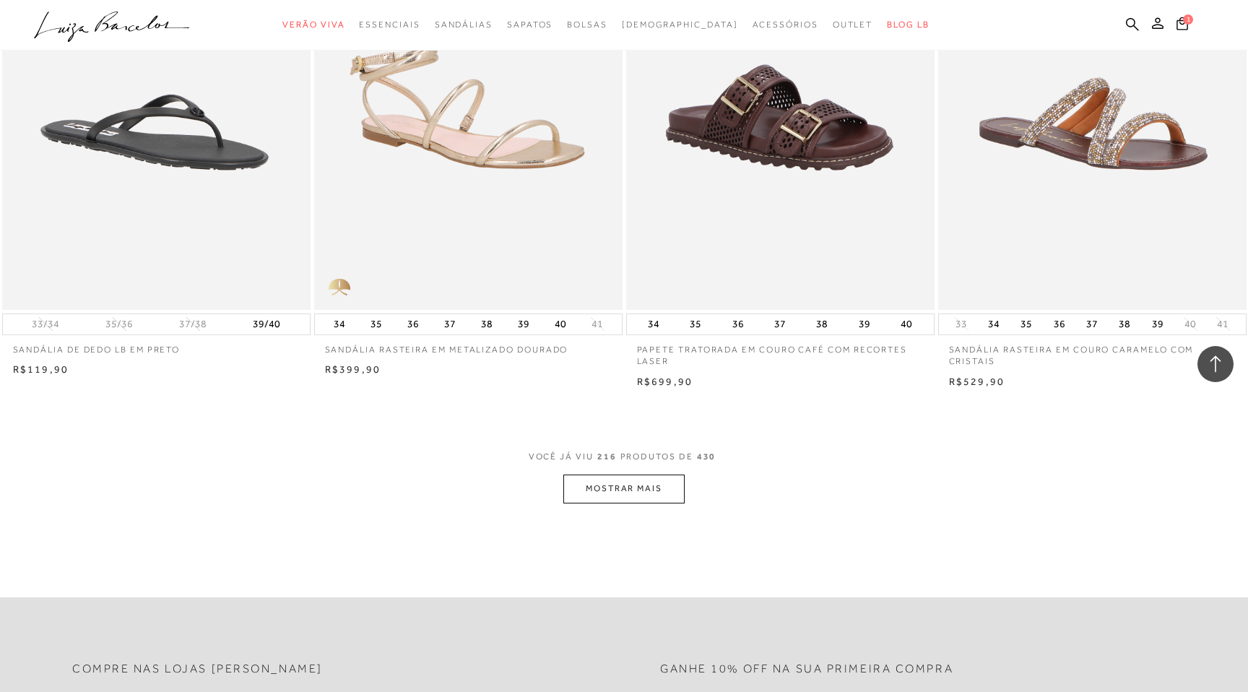
click at [649, 476] on button "MOSTRAR MAIS" at bounding box center [623, 489] width 121 height 28
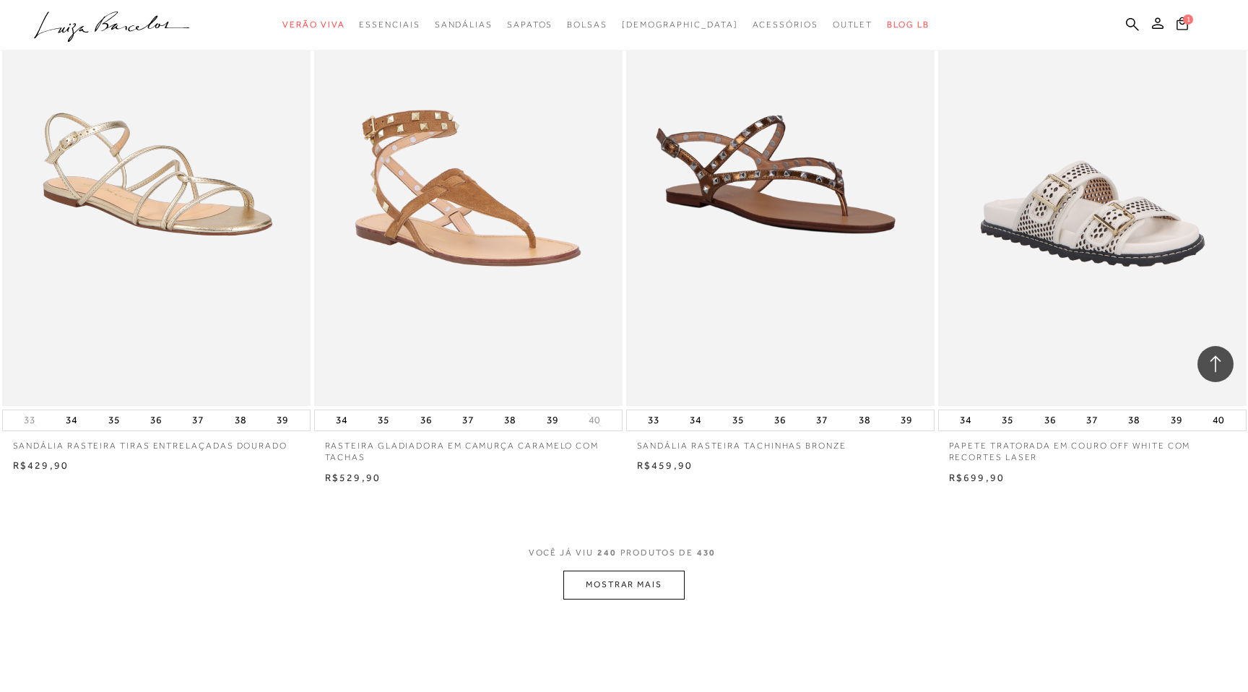
scroll to position [33075, 0]
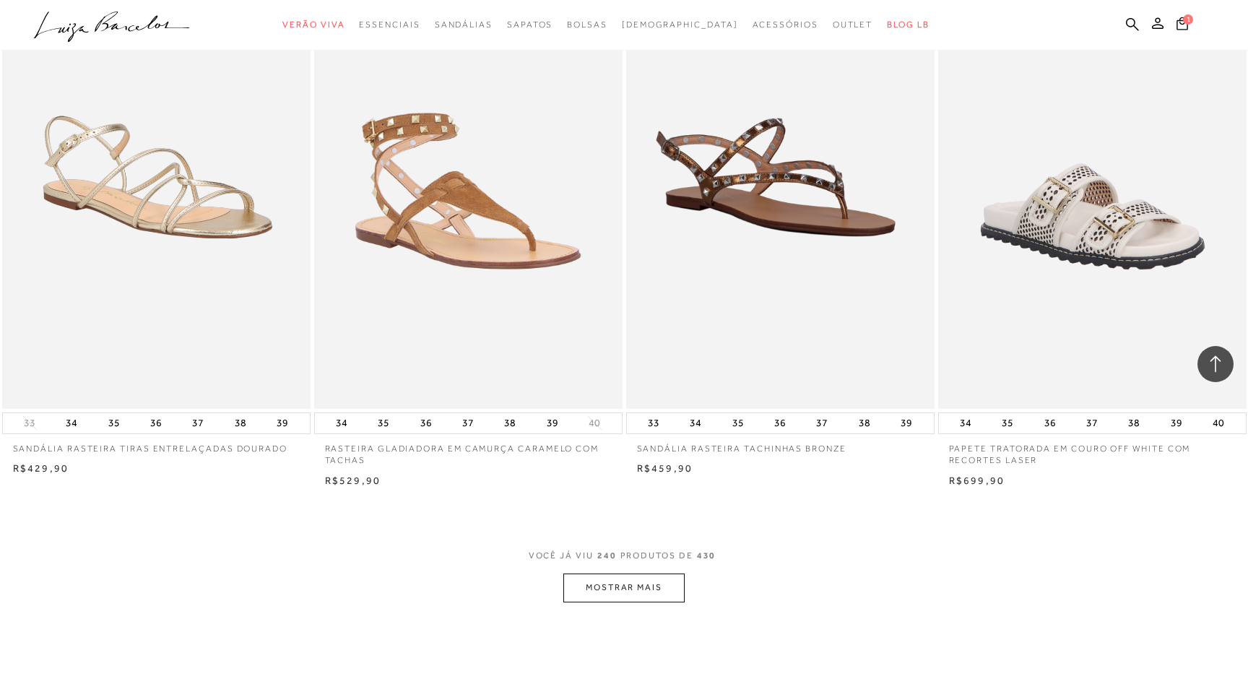
click at [598, 580] on button "MOSTRAR MAIS" at bounding box center [623, 588] width 121 height 28
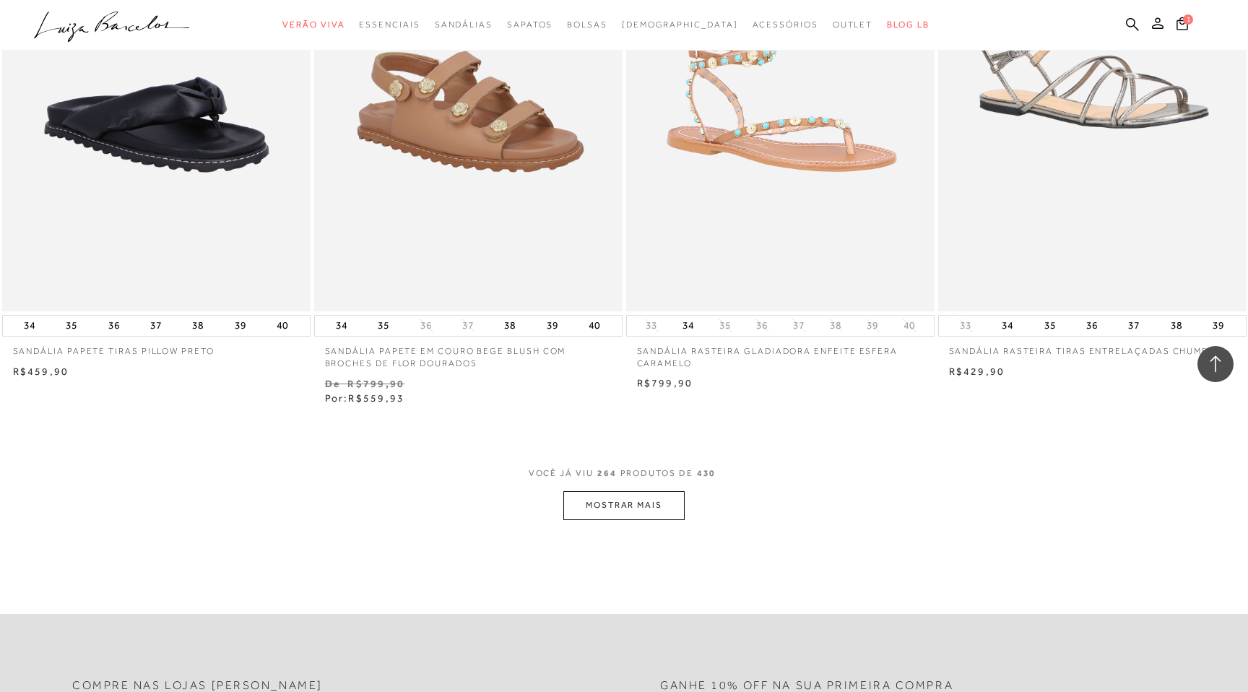
scroll to position [36518, 0]
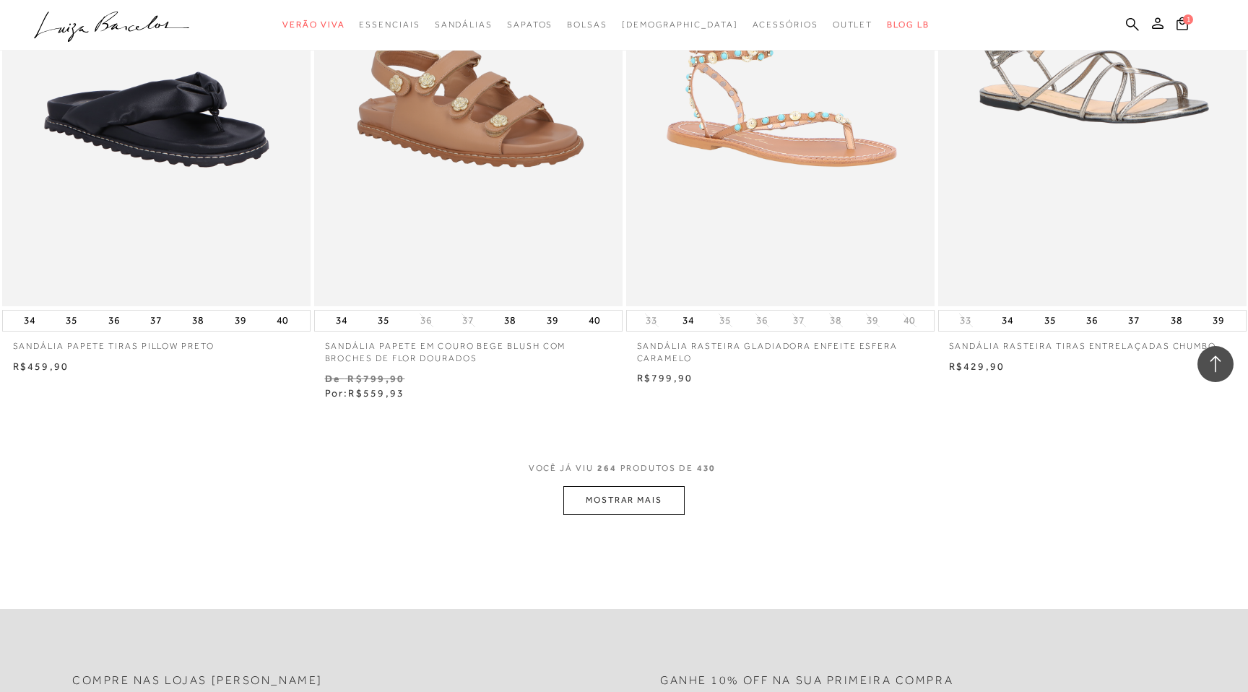
click at [630, 497] on button "MOSTRAR MAIS" at bounding box center [623, 500] width 121 height 28
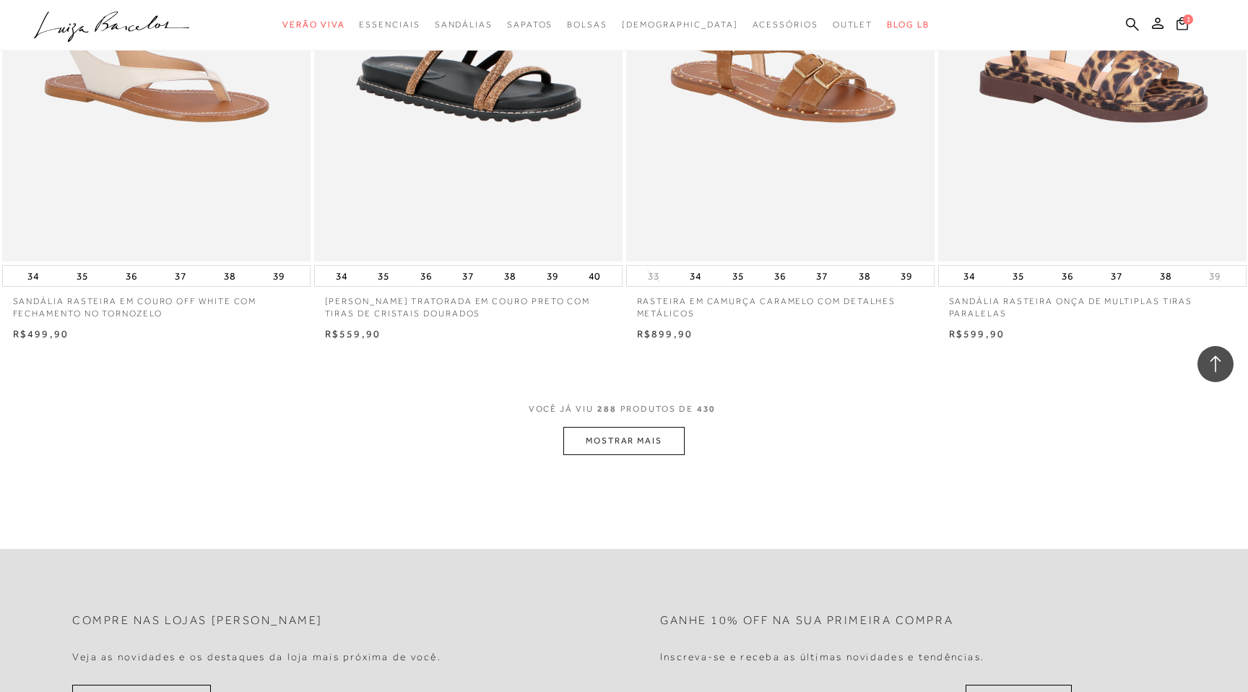
scroll to position [39955, 0]
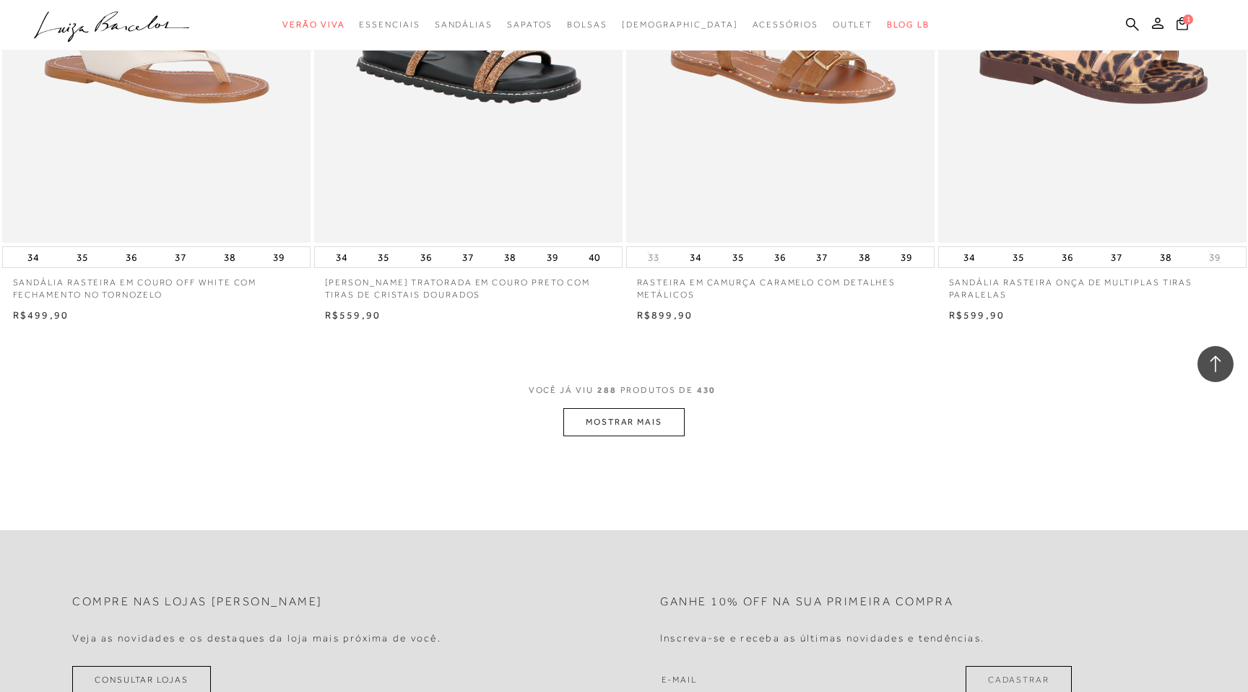
click at [636, 421] on button "MOSTRAR MAIS" at bounding box center [623, 422] width 121 height 28
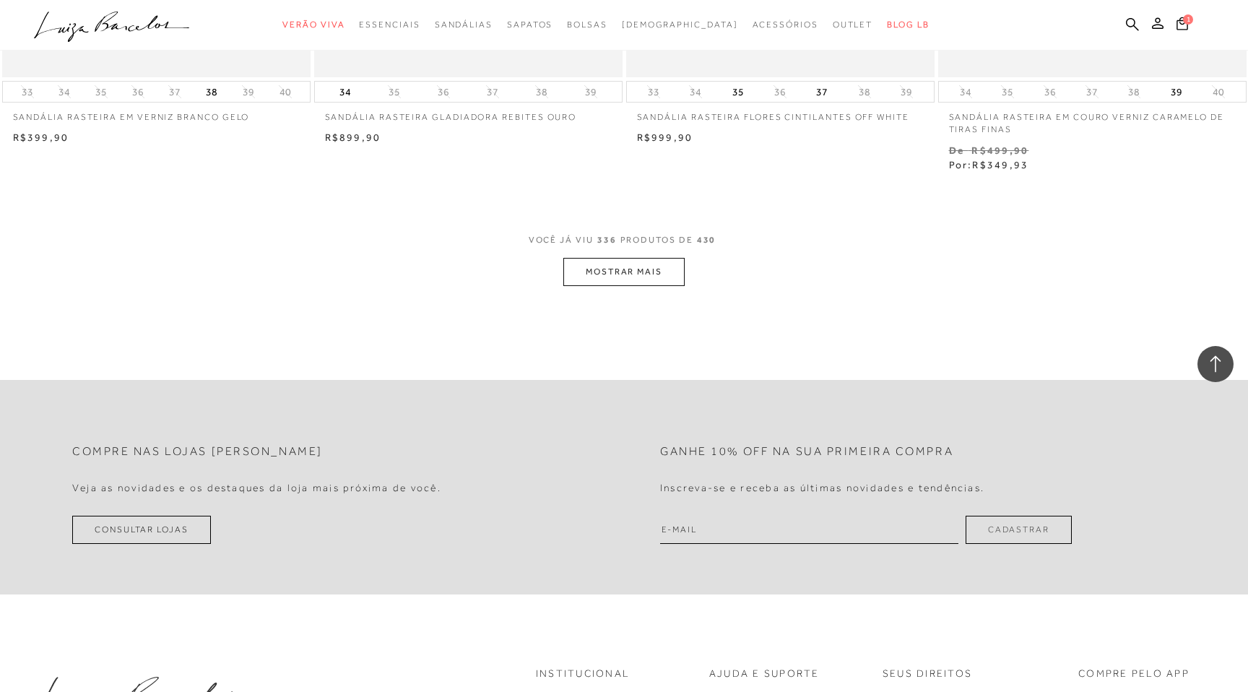
scroll to position [46800, 0]
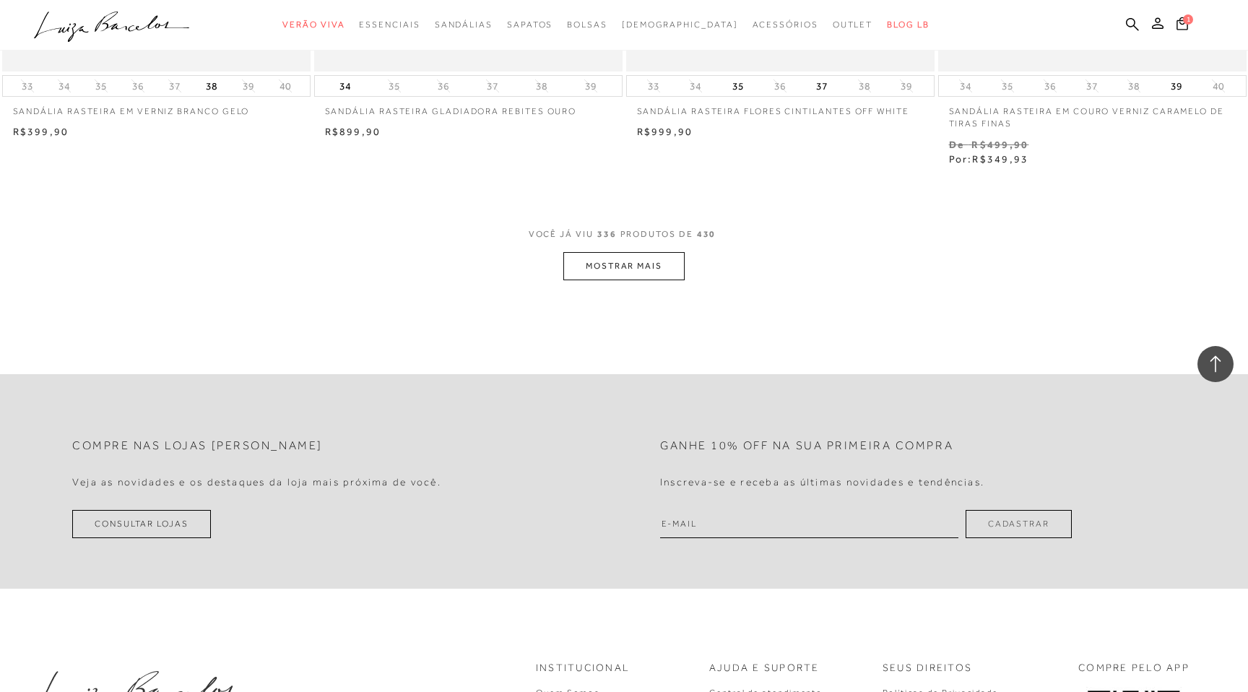
click at [610, 252] on button "MOSTRAR MAIS" at bounding box center [623, 266] width 121 height 28
